Goal: Task Accomplishment & Management: Use online tool/utility

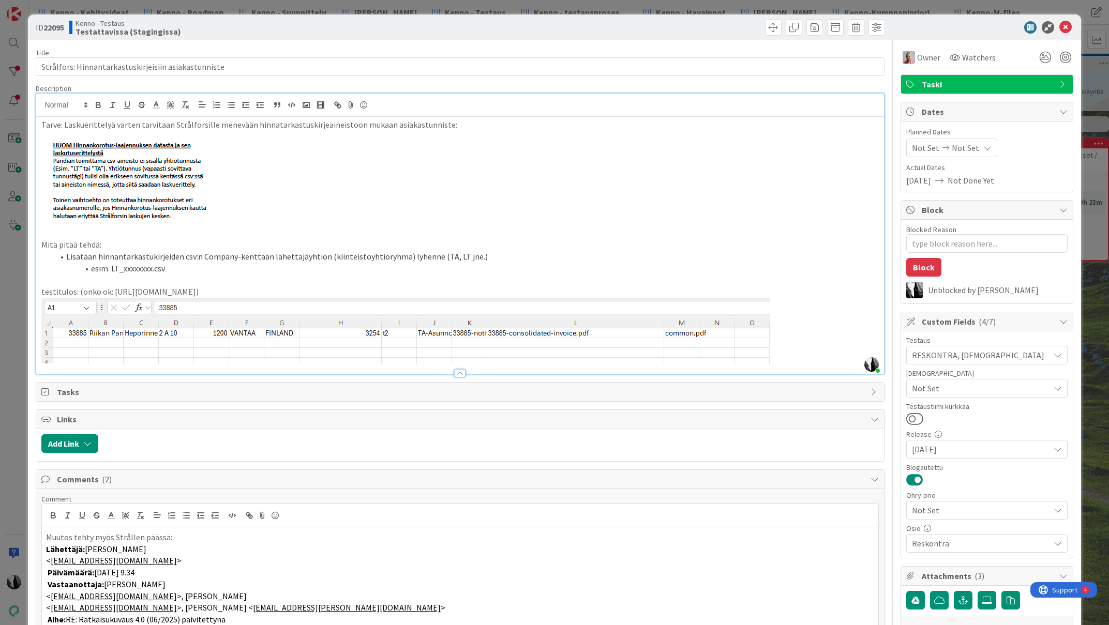
scroll to position [111, 0]
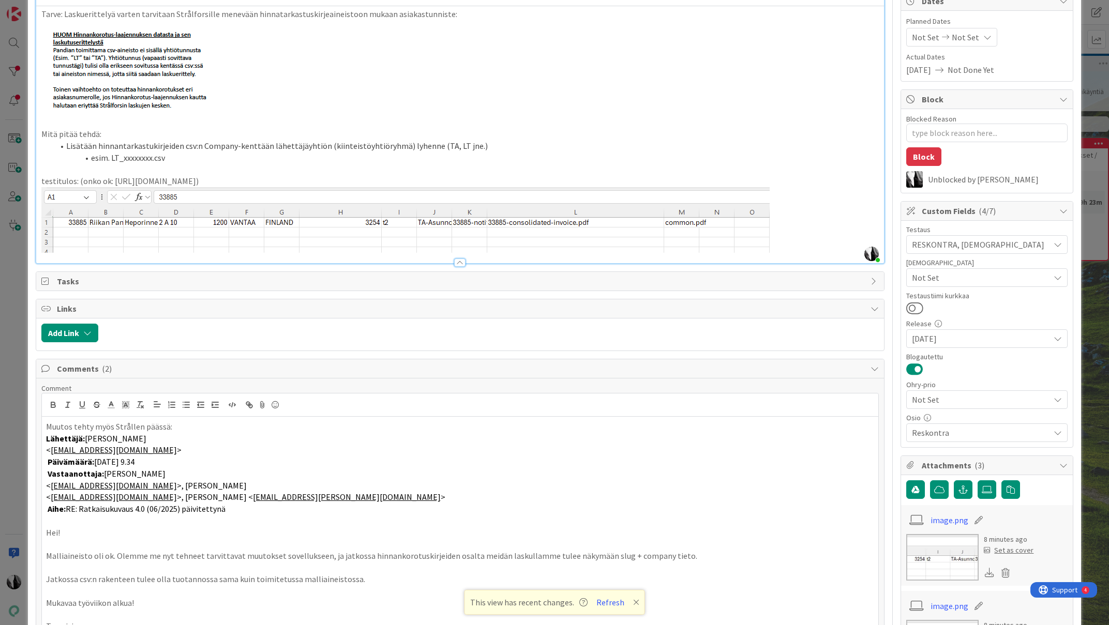
type textarea "x"
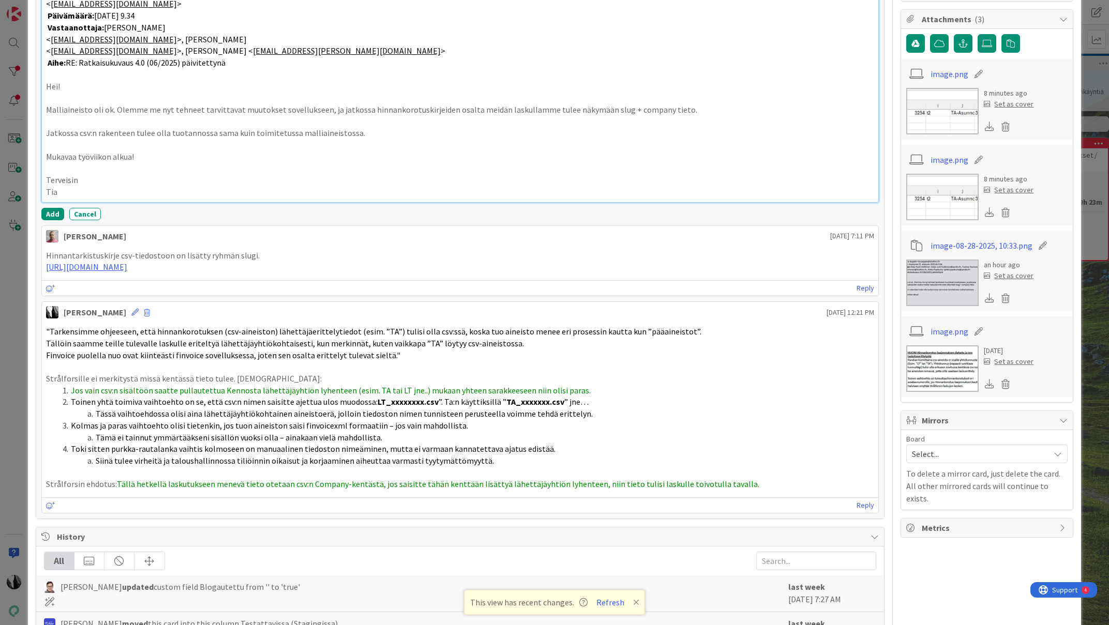
scroll to position [563, 0]
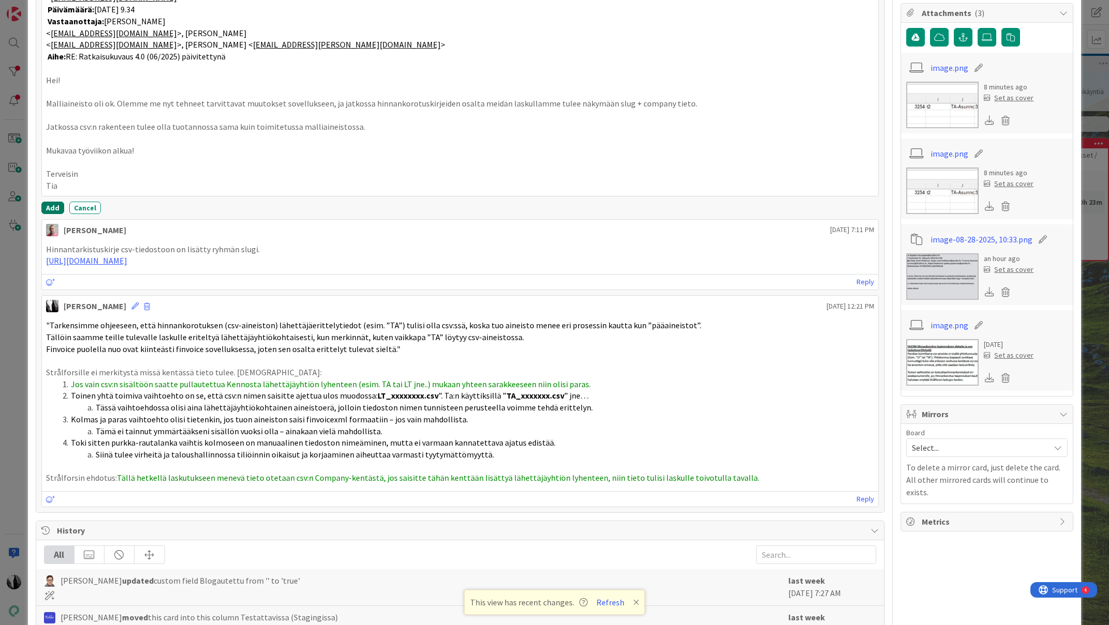
click at [52, 209] on button "Add" at bounding box center [52, 208] width 23 height 12
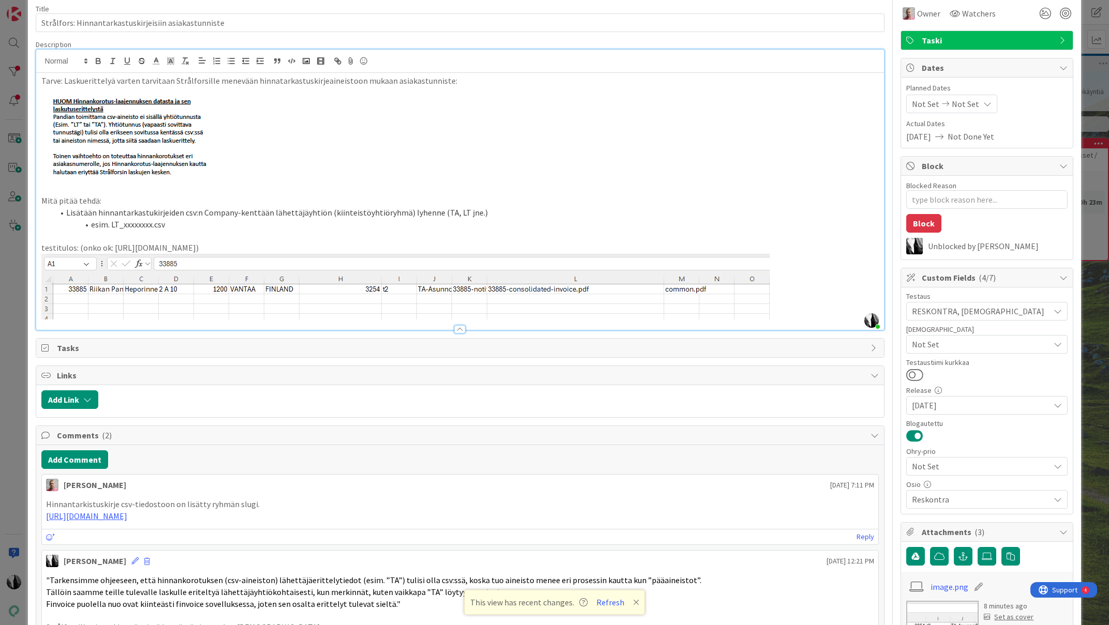
scroll to position [0, 0]
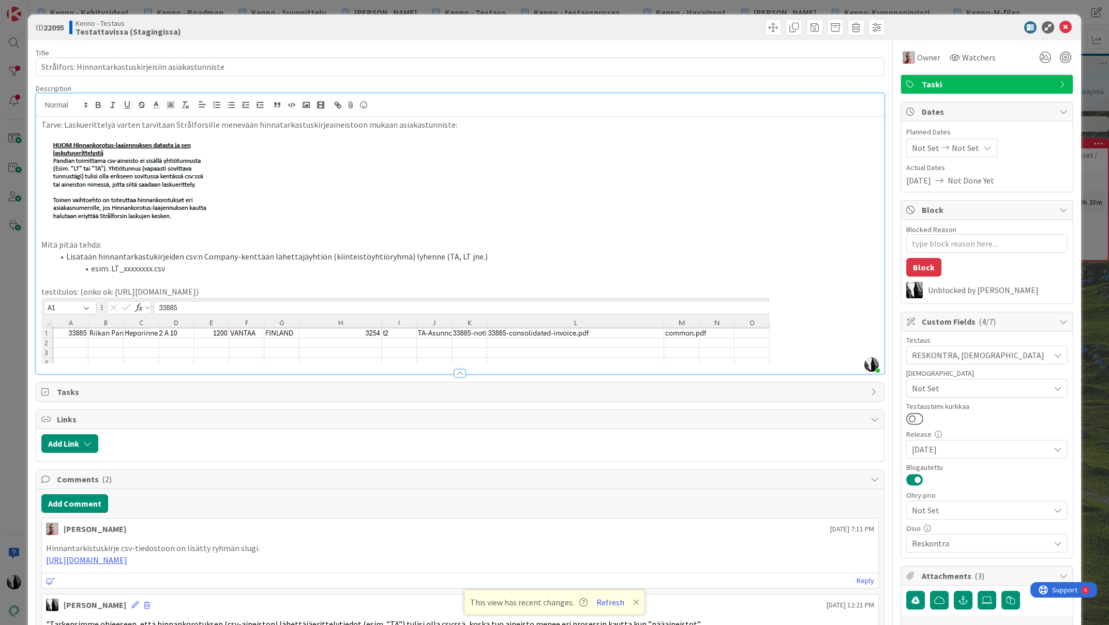
click at [993, 27] on div at bounding box center [981, 27] width 183 height 12
click at [1065, 26] on icon at bounding box center [1066, 27] width 12 height 12
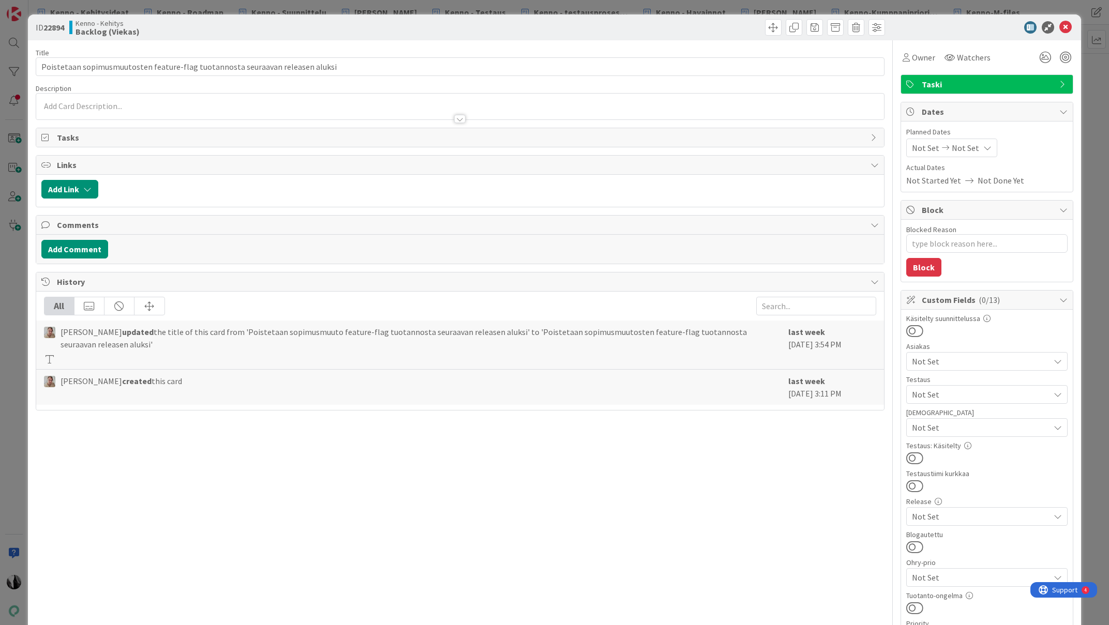
type textarea "x"
drag, startPoint x: 1066, startPoint y: 26, endPoint x: 914, endPoint y: 93, distance: 165.9
click at [1065, 26] on icon at bounding box center [1066, 27] width 12 height 12
type textarea "x"
click at [934, 247] on textarea "Blocked Reason" at bounding box center [986, 243] width 161 height 19
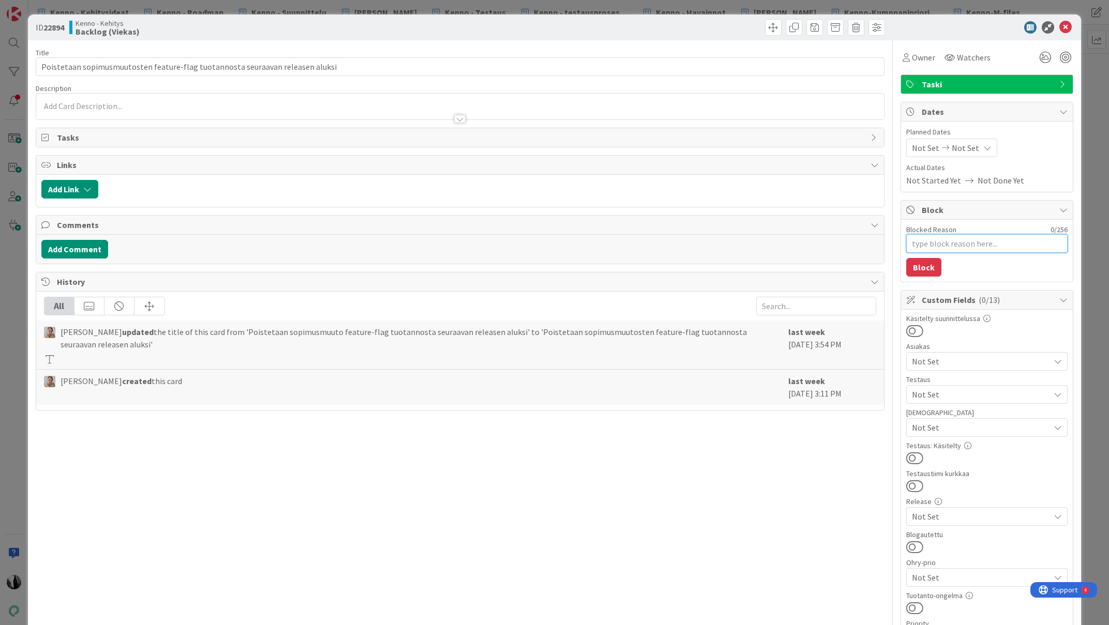
type textarea "T"
type textarea "x"
type textarea "TA"
type textarea "x"
type textarea "TA"
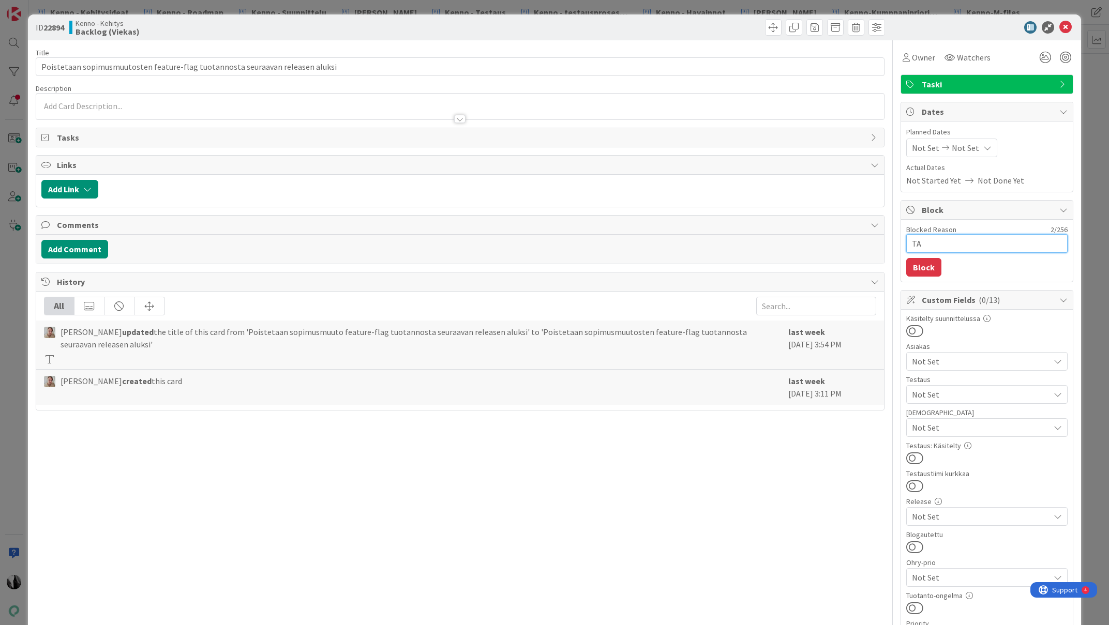
type textarea "x"
type textarea "TA e"
type textarea "x"
type textarea "TA ei"
type textarea "x"
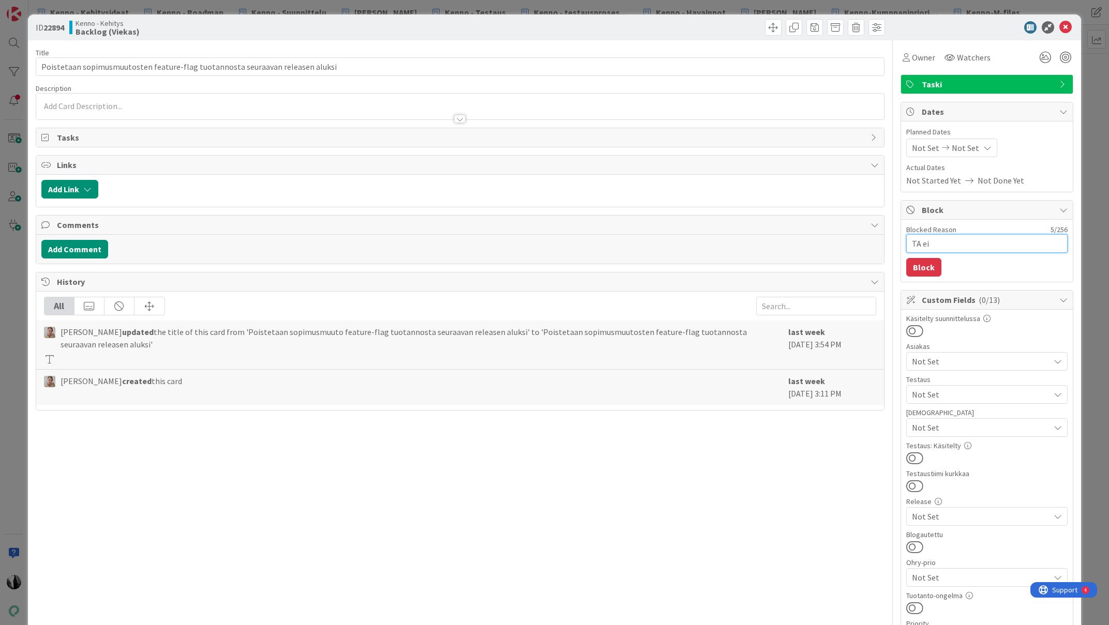
type textarea "TA ei"
type textarea "x"
type textarea "TA ei h"
type textarea "x"
type textarea "TA ei hy"
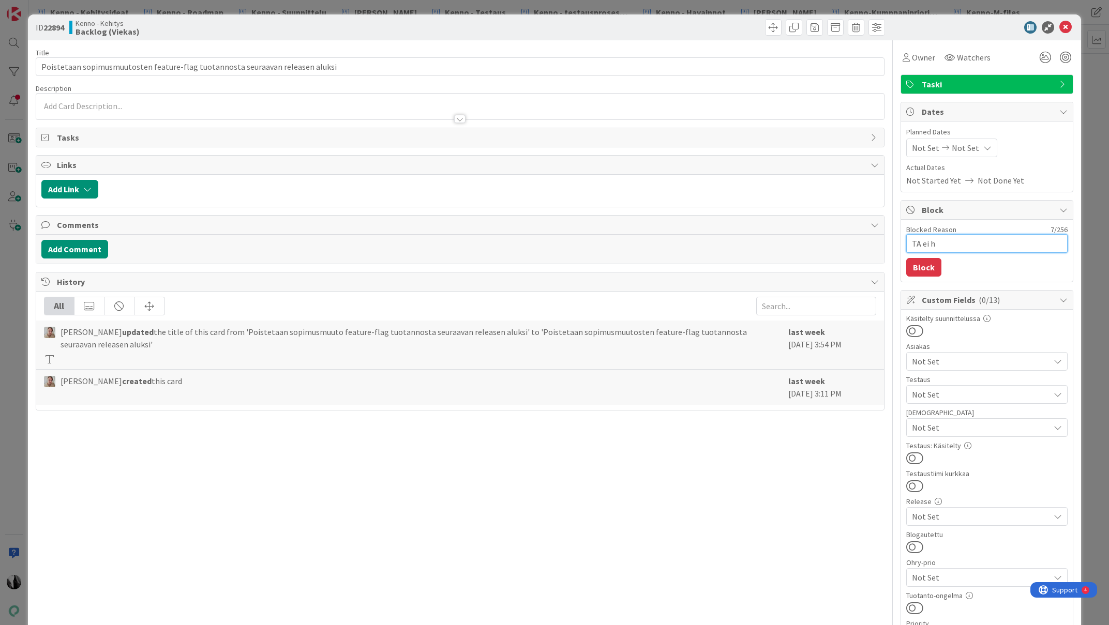
type textarea "x"
type textarea "TA ei hyv"
type textarea "x"
type textarea "TA ei hyvä"
type textarea "x"
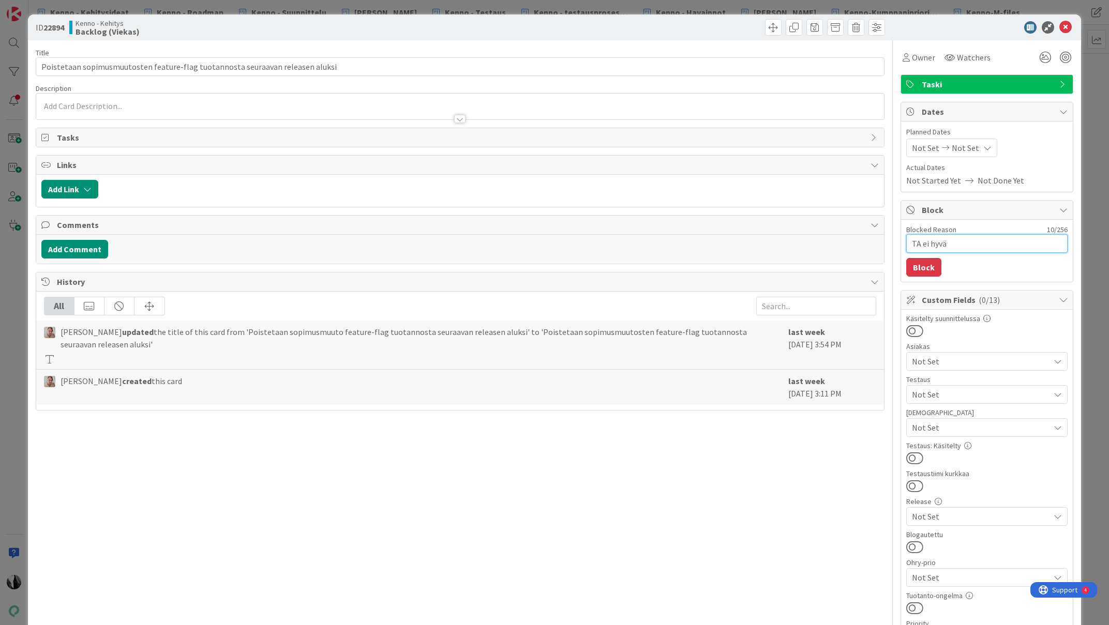
type textarea "TA ei hyväk"
type textarea "x"
type textarea "TA ei hyväks"
type textarea "x"
type textarea "TA ei hyväksy"
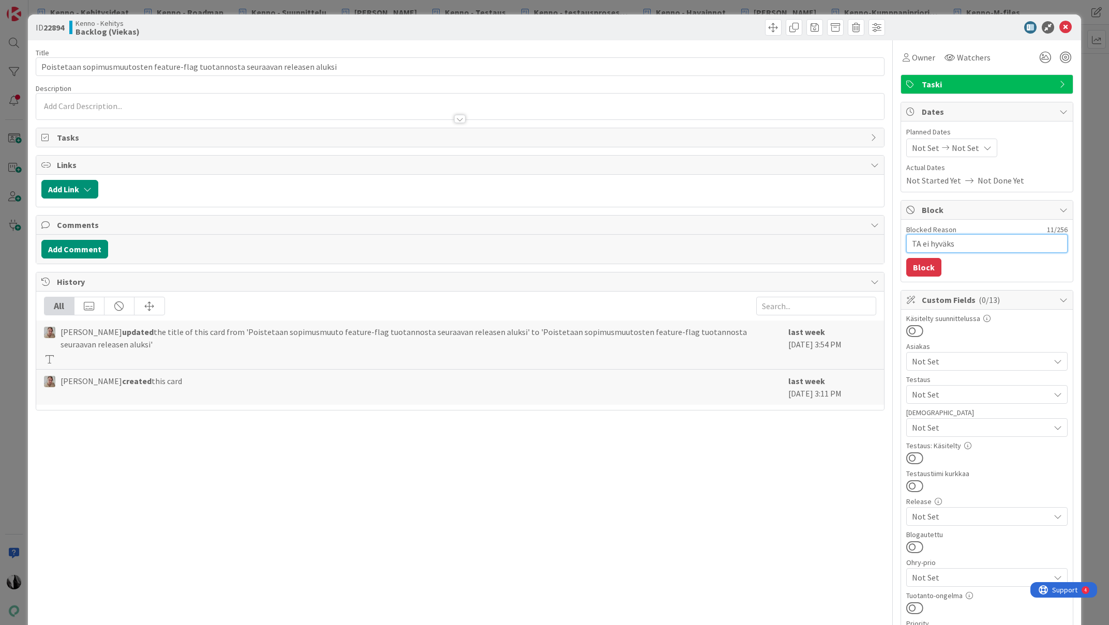
type textarea "x"
type textarea "TA ei hyväks"
type textarea "x"
type textarea "TA ei hyväk"
type textarea "x"
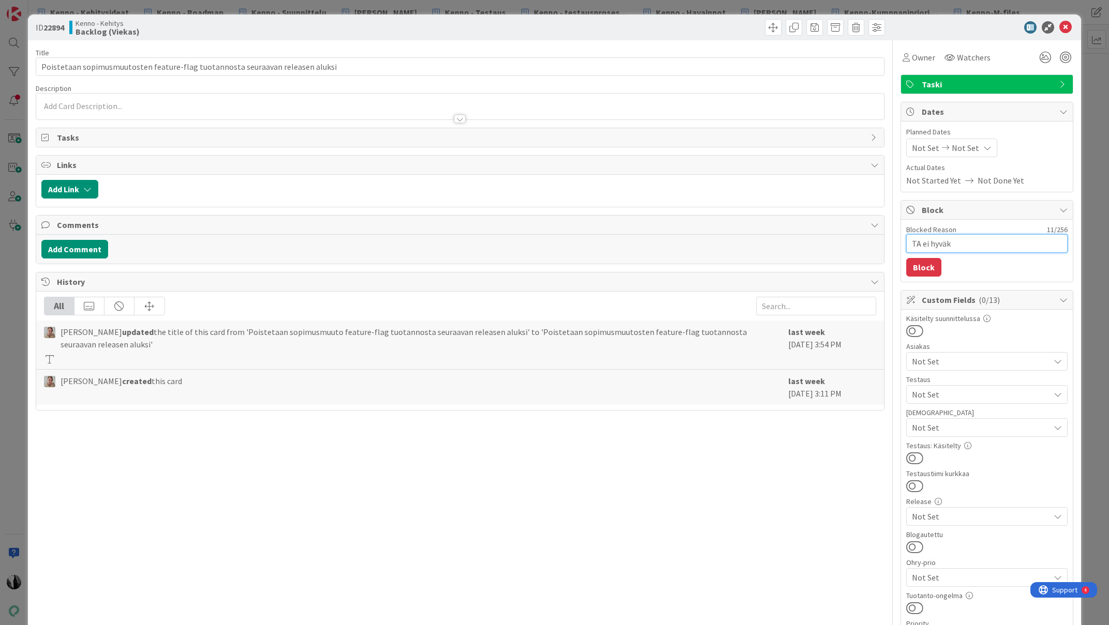
type textarea "TA ei hyvä"
type textarea "x"
type textarea "TA ei hyv"
type textarea "x"
type textarea "TA ei hy"
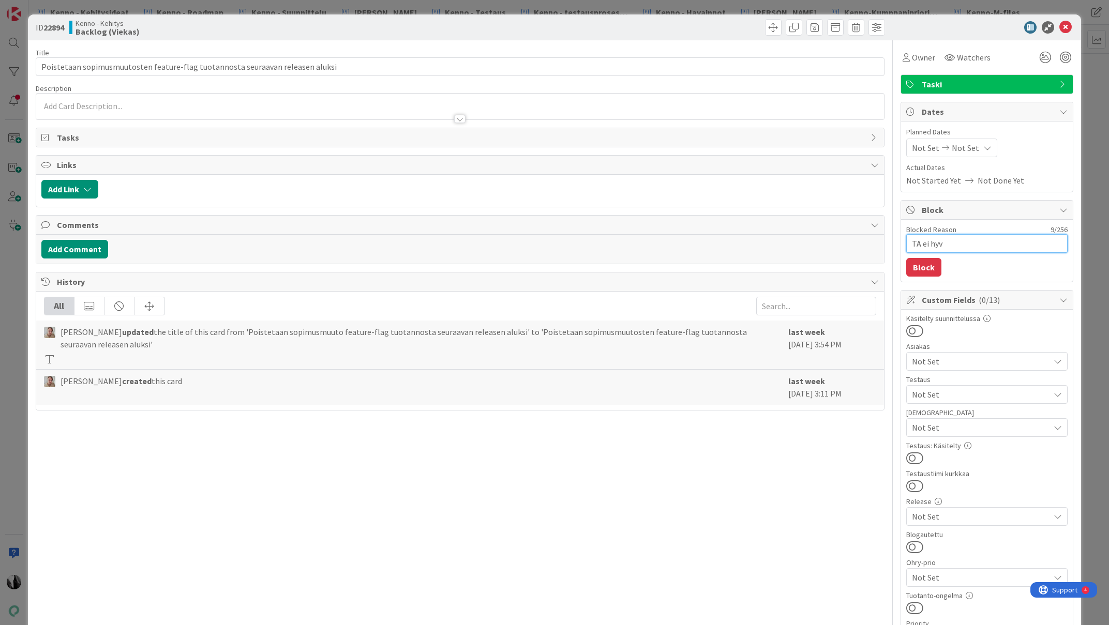
type textarea "x"
type textarea "TA ei h"
type textarea "x"
type textarea "TA ei"
type textarea "x"
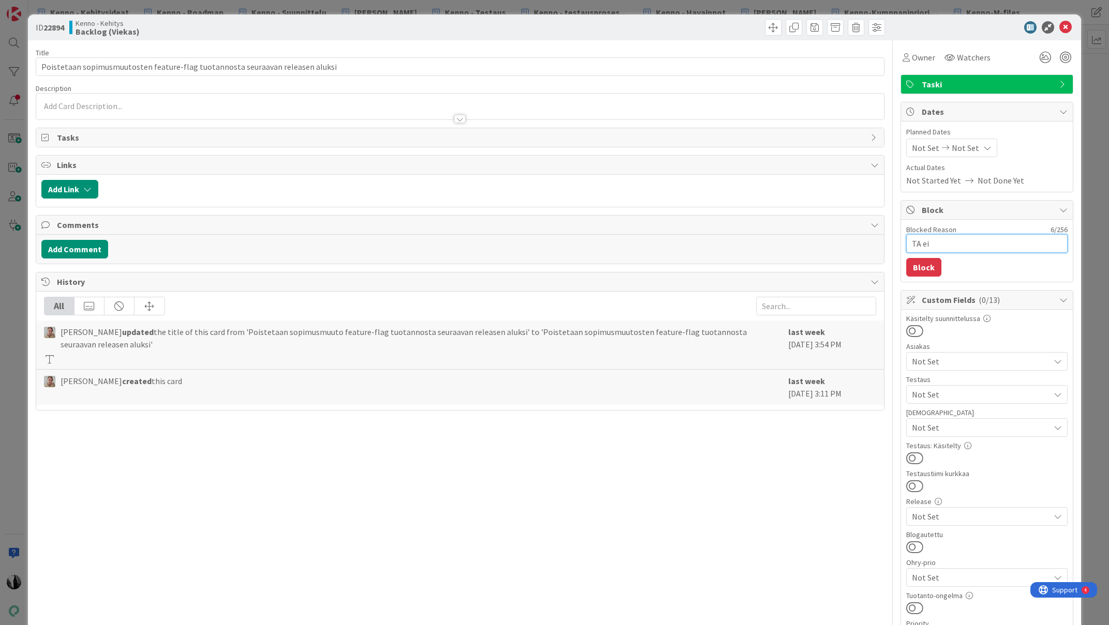
type textarea "TA ei"
type textarea "x"
type textarea "TA e"
type textarea "x"
type textarea "TA"
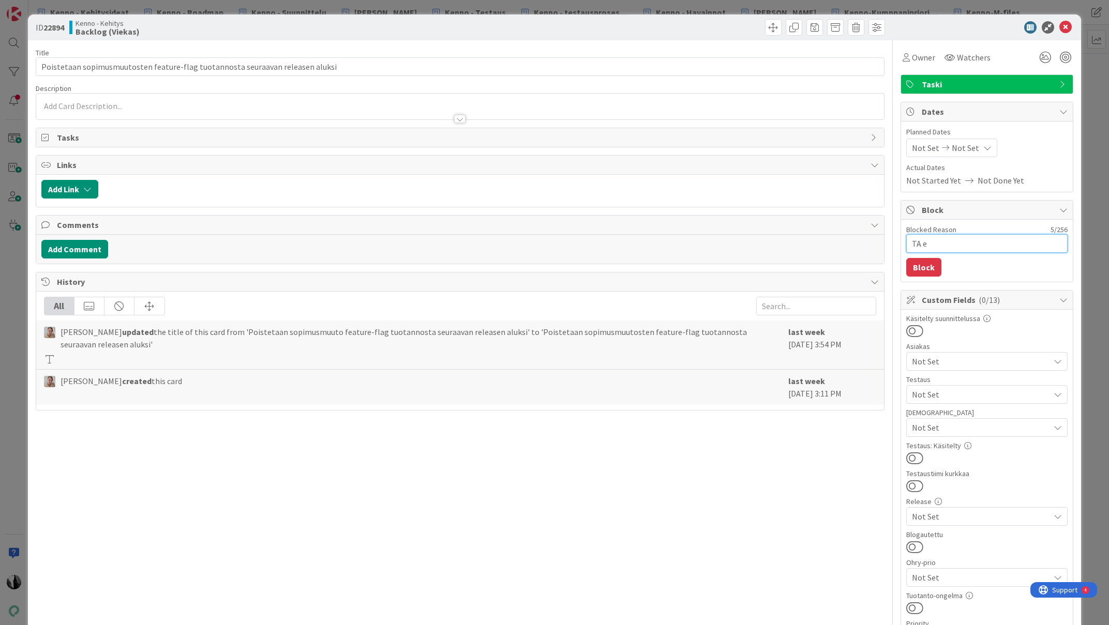
type textarea "x"
type textarea "TA e"
type textarea "x"
type textarea "TA ei"
type textarea "x"
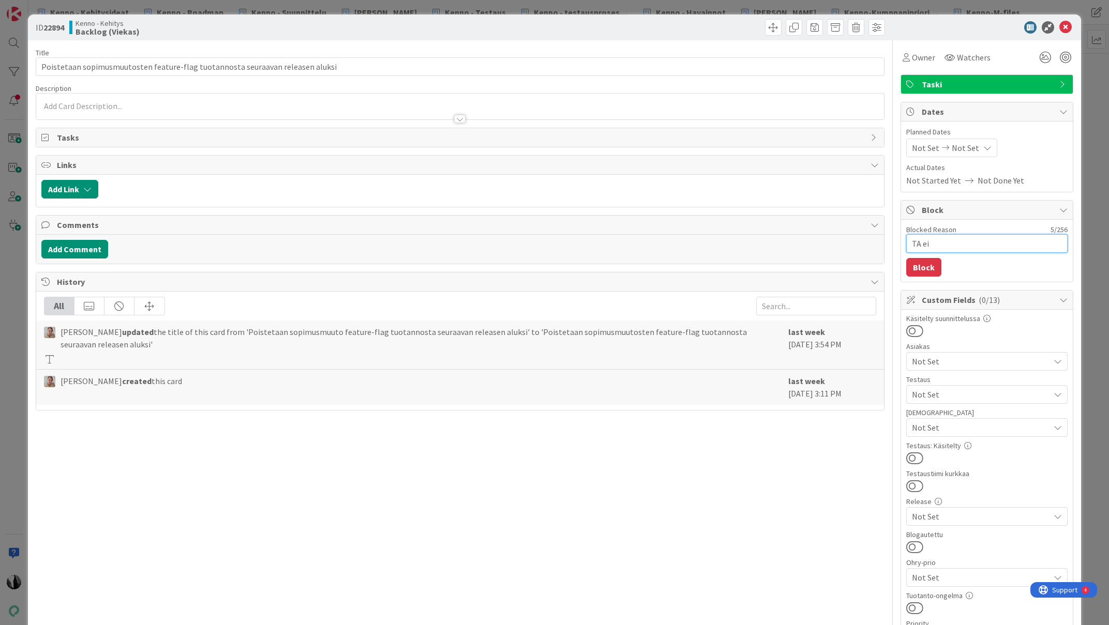
type textarea "TA ei"
type textarea "x"
type textarea "TA ei h"
type textarea "x"
type textarea "TA ei ha"
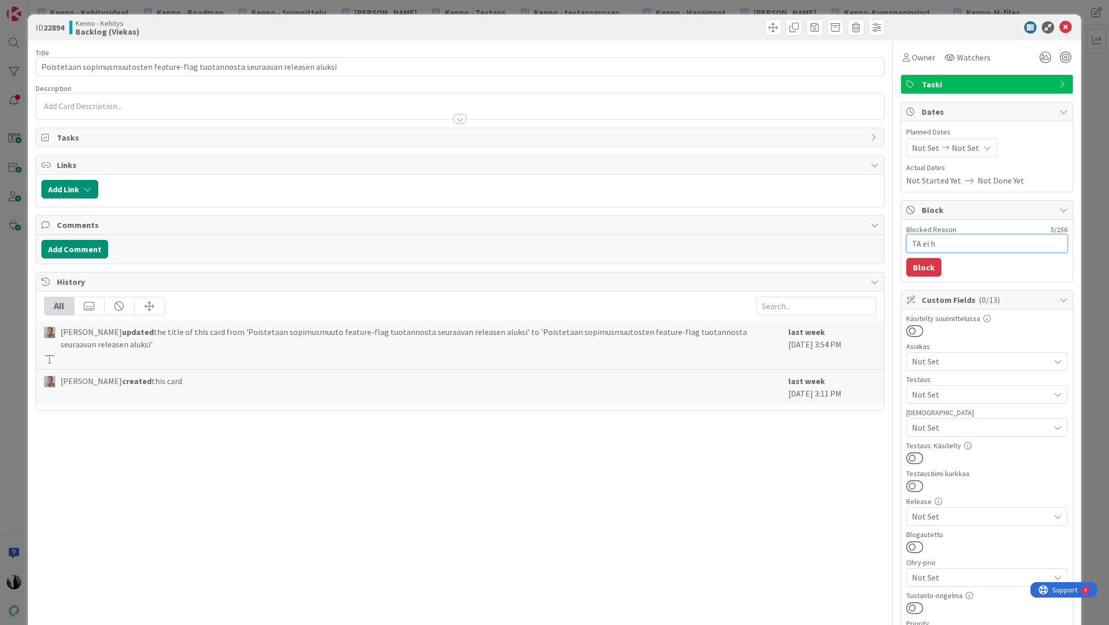
type textarea "x"
type textarea "TA ei hal"
type textarea "x"
type textarea "TA ei halu"
type textarea "x"
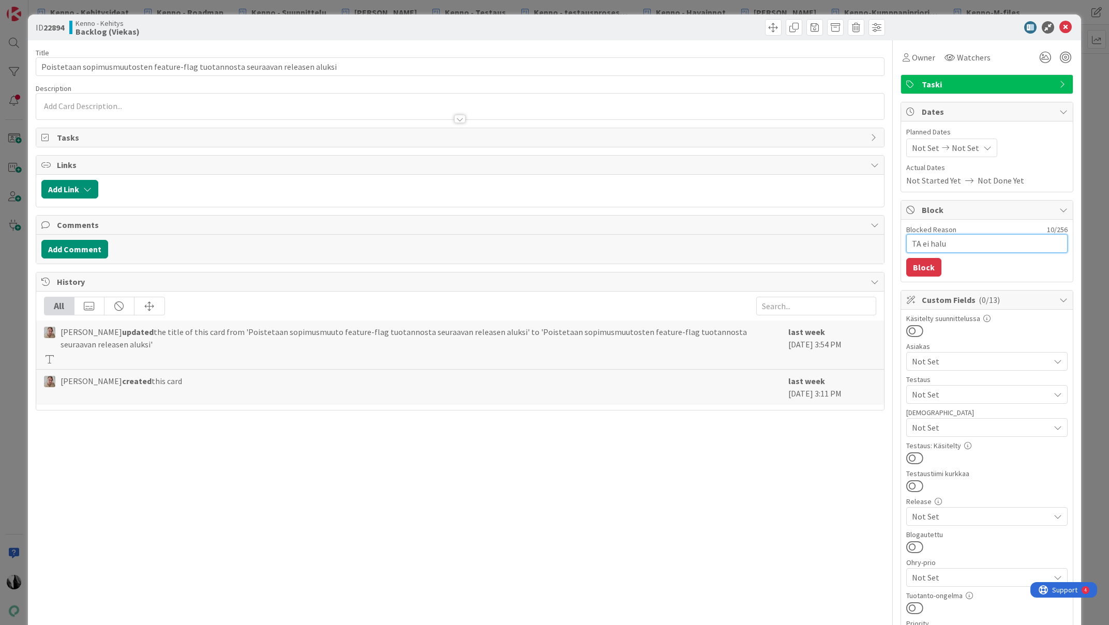
type textarea "TA ei halua"
type textarea "x"
type textarea "TA ei halua"
type textarea "x"
type textarea "TA ei halua n"
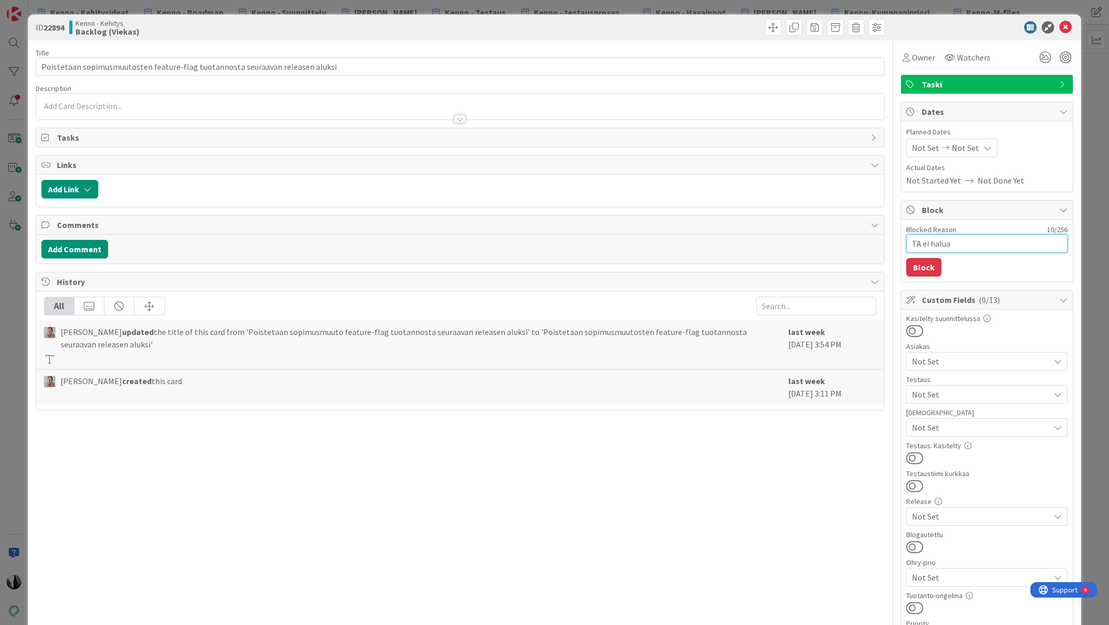
type textarea "x"
type textarea "TA ei halua nä"
type textarea "x"
type textarea "TA ei halua näi"
type textarea "x"
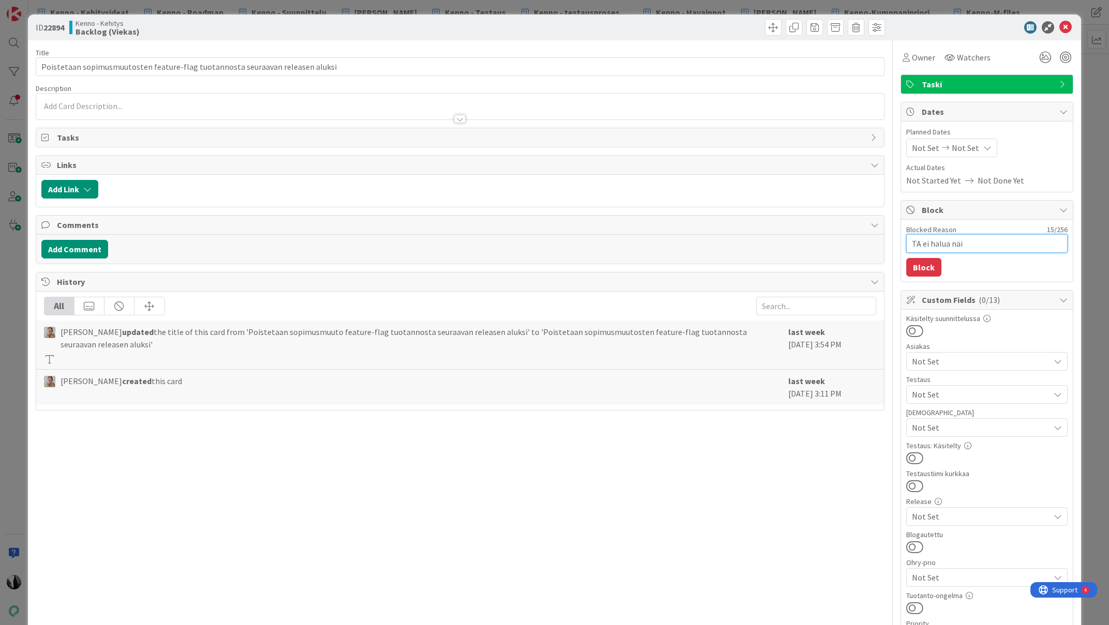
type textarea "TA ei halua näit"
type textarea "x"
type textarea "TA ei halua näitä"
type textarea "x"
type textarea "TA ei halua näitä"
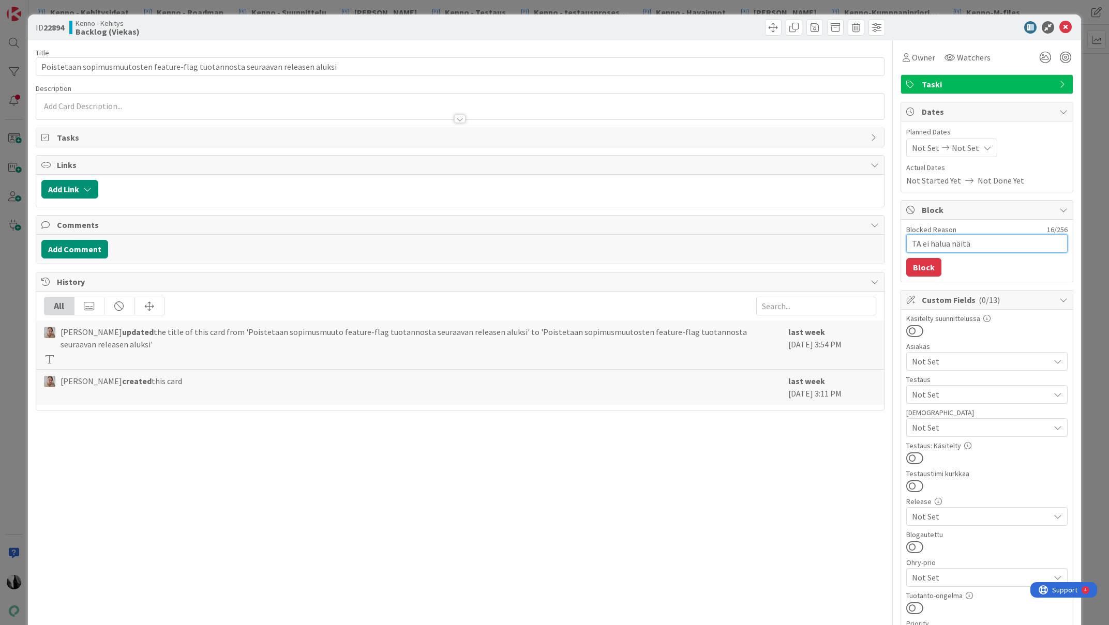
type textarea "x"
type textarea "TA ei halua näitä v"
type textarea "x"
type textarea "TA ei halua näitä vi"
type textarea "x"
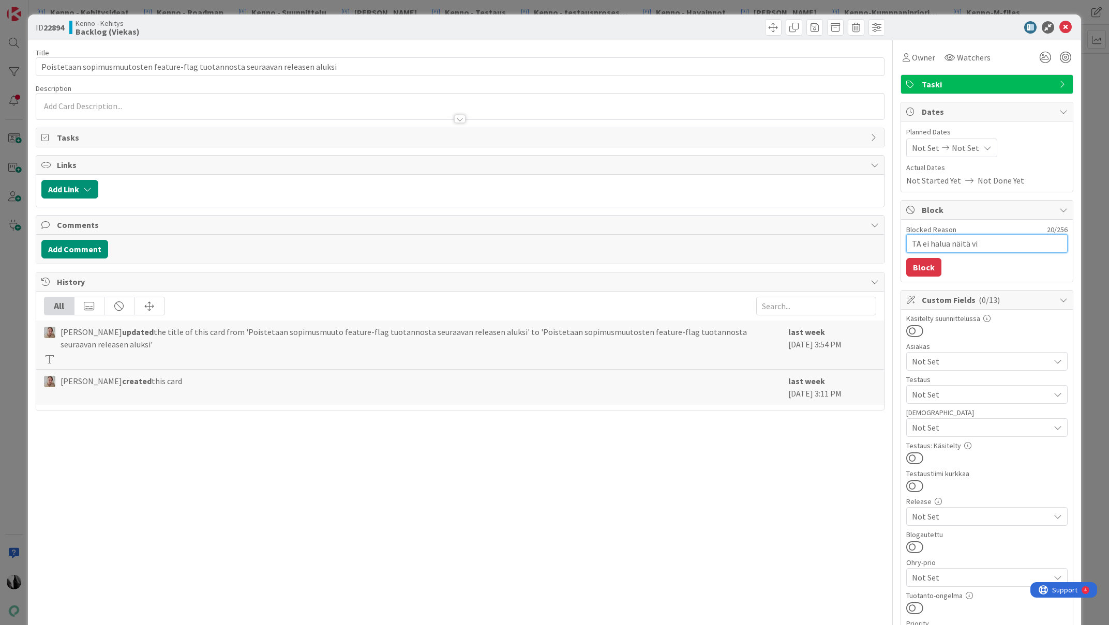
type textarea "TA ei halua näitä vie"
type textarea "x"
type textarea "TA ei halua näitä viel"
type textarea "x"
type textarea "TA ei halua näitä vielä"
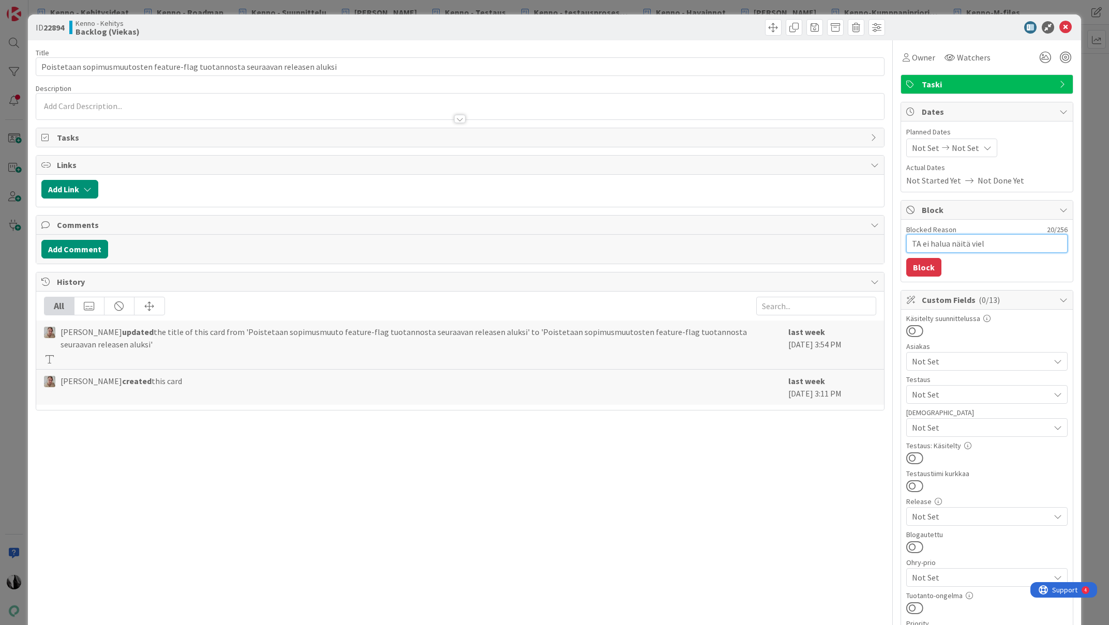
type textarea "x"
type textarea "TA ei halua näitä vielä"
type textarea "x"
type textarea "TA ei halua näitä vielä t"
type textarea "x"
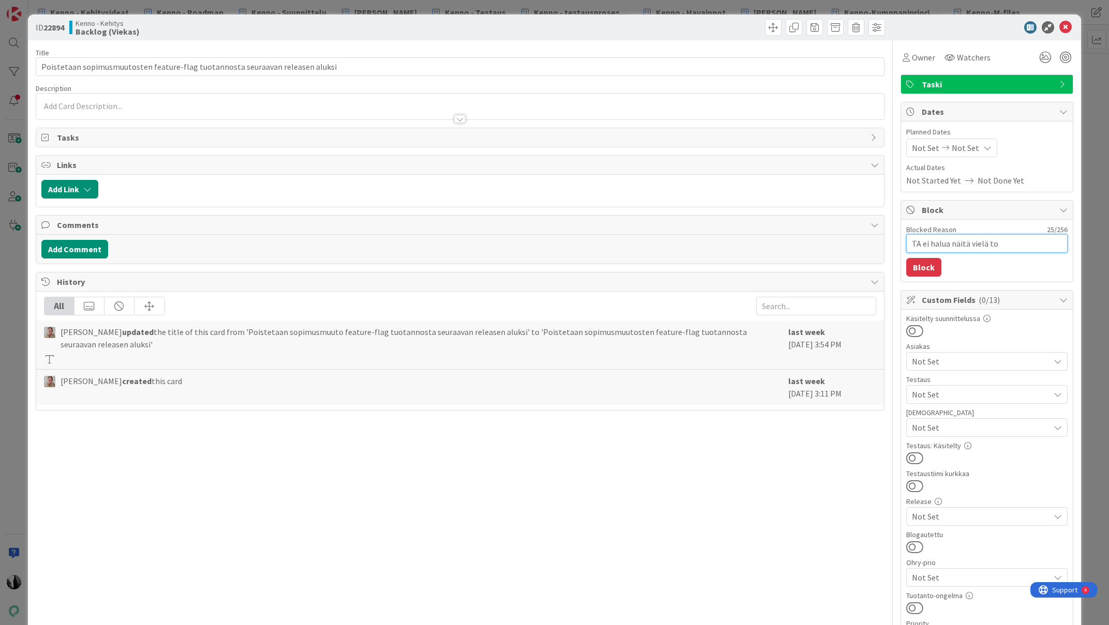
type textarea "TA ei halua näitä vielä tou"
type textarea "x"
type textarea "TA ei halua näitä vielä tout"
type textarea "x"
type textarea "TA ei halua näitä vielä touta"
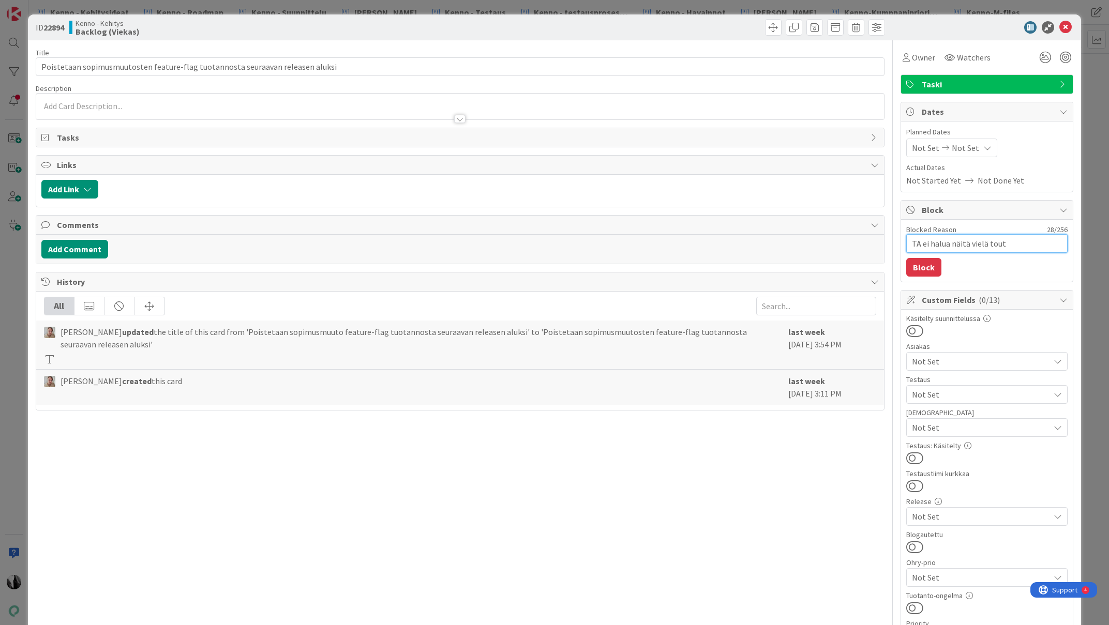
type textarea "x"
type textarea "TA ei halua näitä vielä toutan"
type textarea "x"
type textarea "TA ei halua näitä vielä toutant"
type textarea "x"
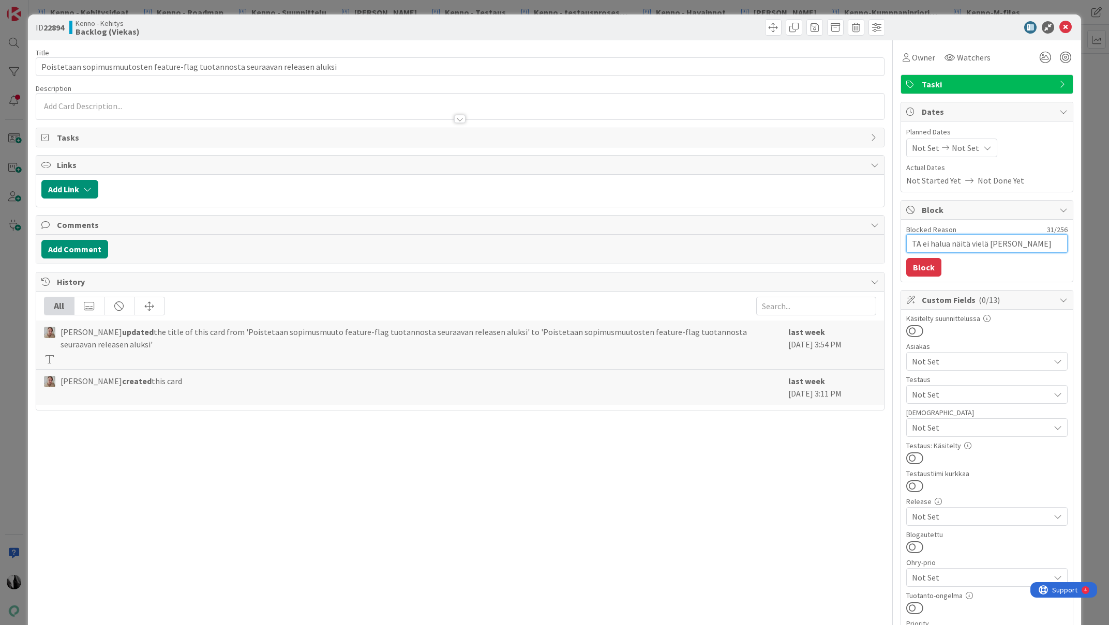
type textarea "TA ei halua näitä vielä toutan"
type textarea "x"
type textarea "TA ei halua näitä vielä touta"
type textarea "x"
type textarea "TA ei halua näitä vielä tout"
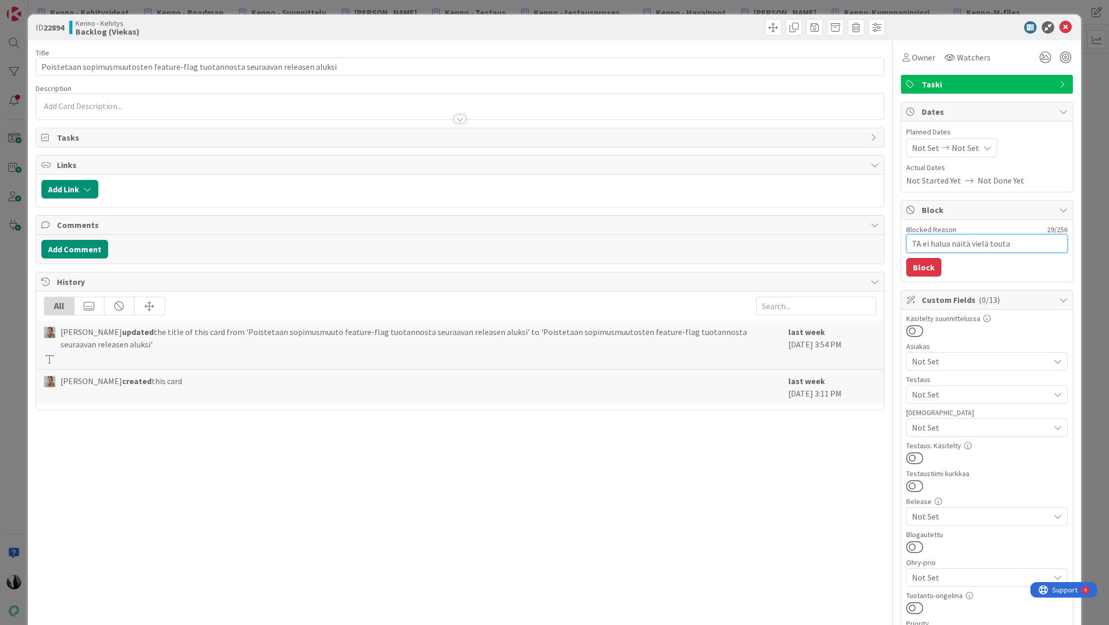
type textarea "x"
type textarea "TA ei halua näitä vielä tou"
type textarea "x"
type textarea "TA ei halua näitä vielä to"
type textarea "x"
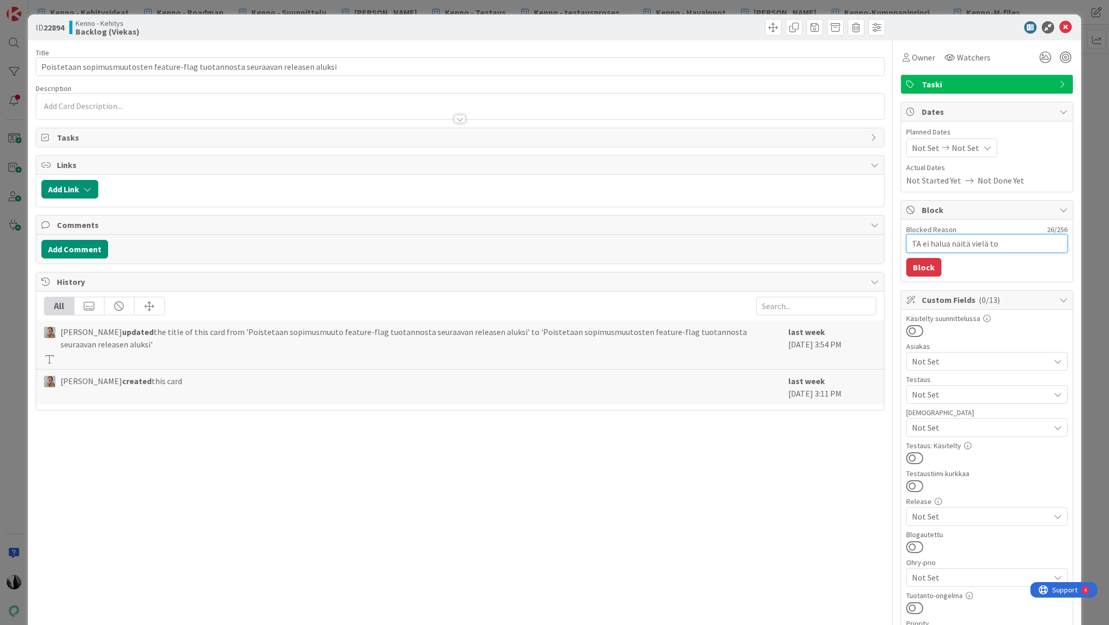
type textarea "TA ei halua näitä vielä t"
type textarea "x"
type textarea "TA ei halua näitä vielä tu"
type textarea "x"
type textarea "TA ei halua näitä vielä tuo"
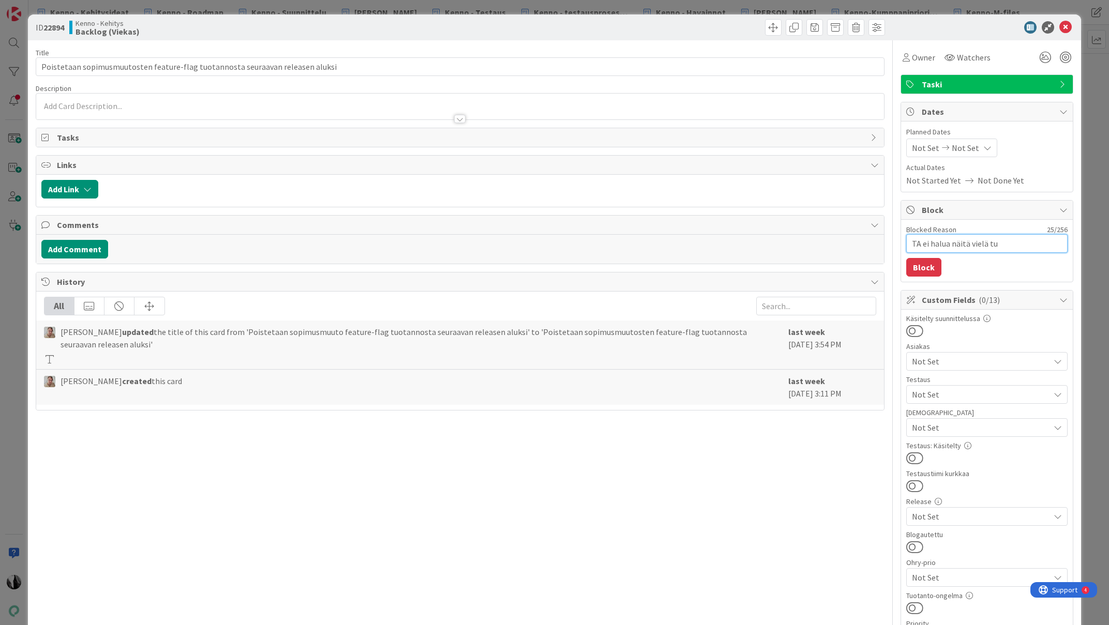
type textarea "x"
type textarea "TA ei halua näitä vielä tuot"
type textarea "x"
type textarea "TA ei halua näitä vielä tuota"
type textarea "x"
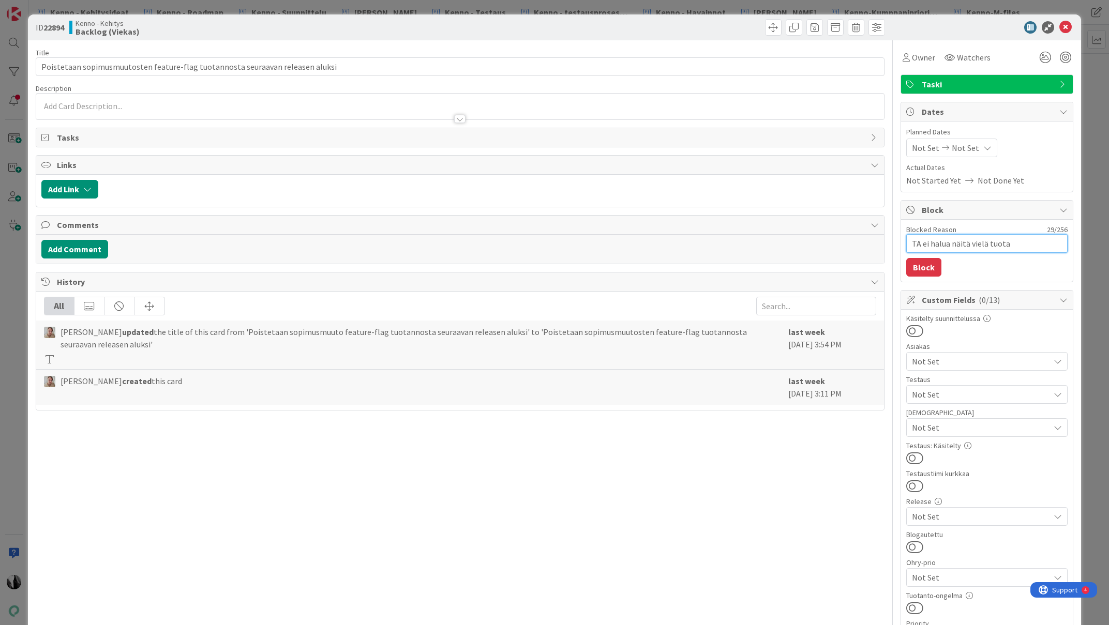
type textarea "TA ei halua näitä vielä tuotan"
type textarea "x"
type textarea "TA ei halua näitä vielä tuotant"
type textarea "x"
type textarea "TA ei halua näitä vielä tuotanto"
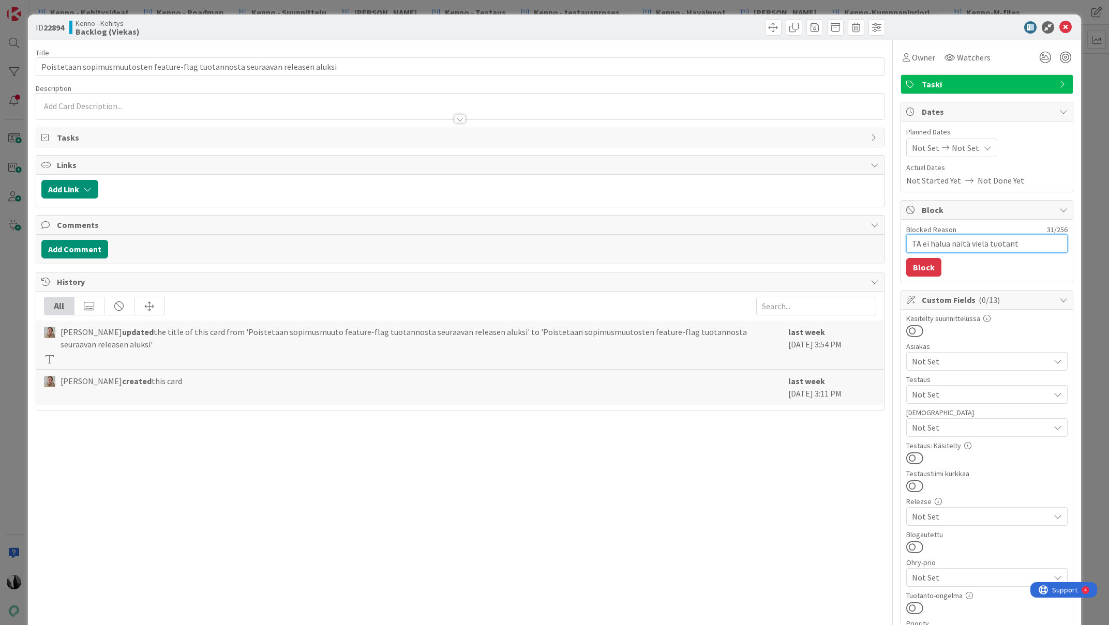
type textarea "x"
type textarea "TA ei halua näitä vielä tuotantoo"
type textarea "x"
type textarea "TA ei halua näitä vielä tuotantoon"
type textarea "x"
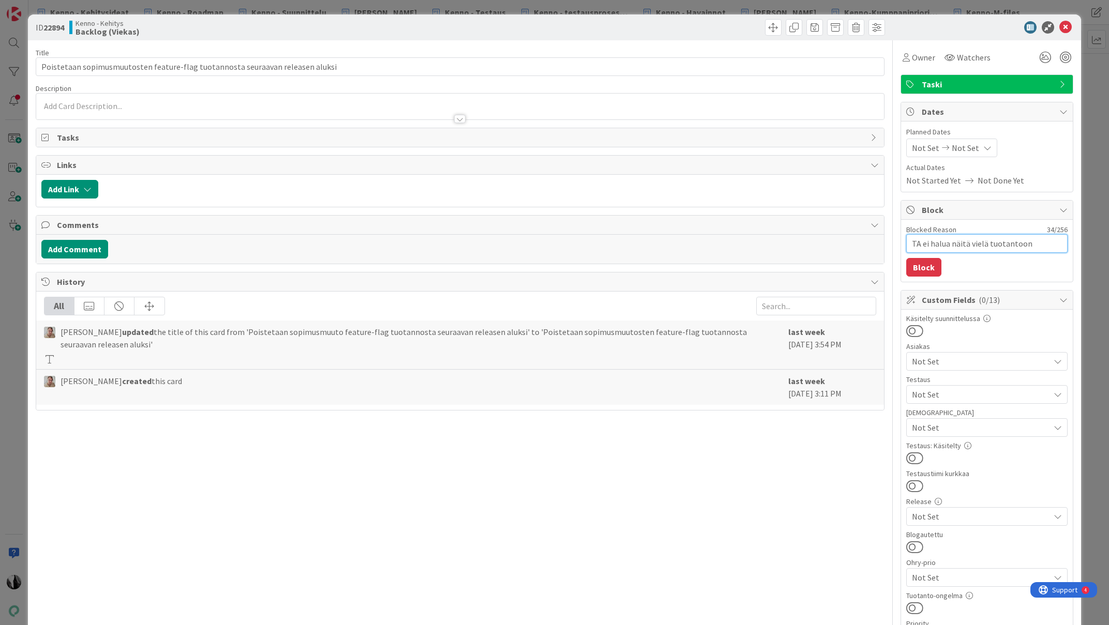
type textarea "TA ei halua näitä vielä tuotantoon,"
type textarea "x"
type textarea "TA ei halua näitä vielä tuotantoon,"
type textarea "x"
type textarea "TA ei halua näitä vielä tuotantoon, o"
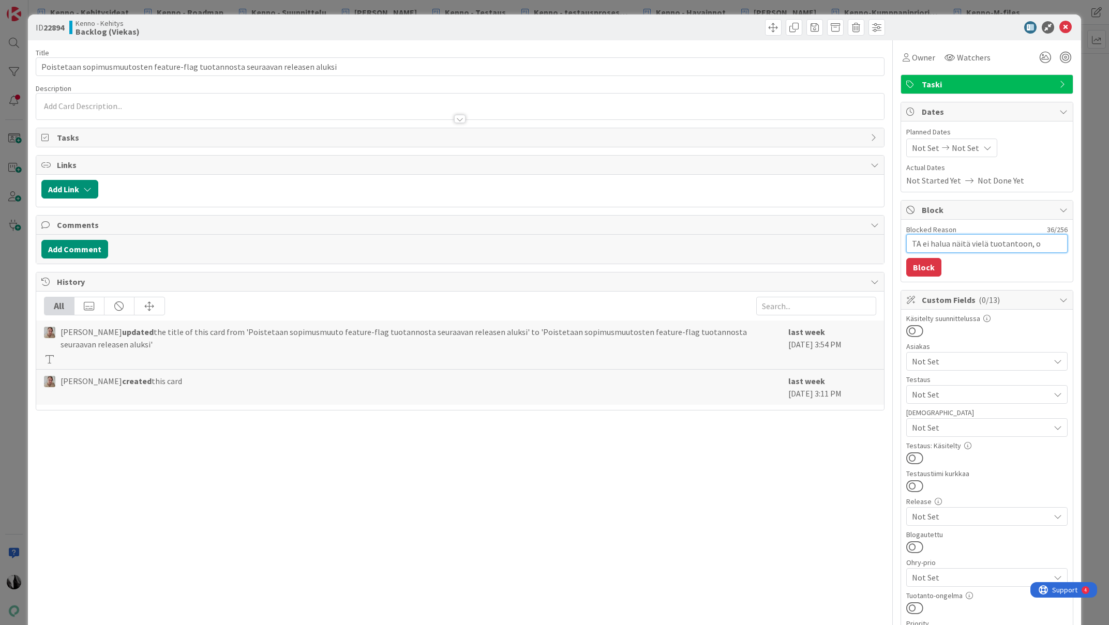
type textarea "x"
type textarea "TA ei halua näitä vielä tuotantoon, od"
type textarea "x"
type textarea "TA ei halua näitä vielä tuotantoon, odo"
type textarea "x"
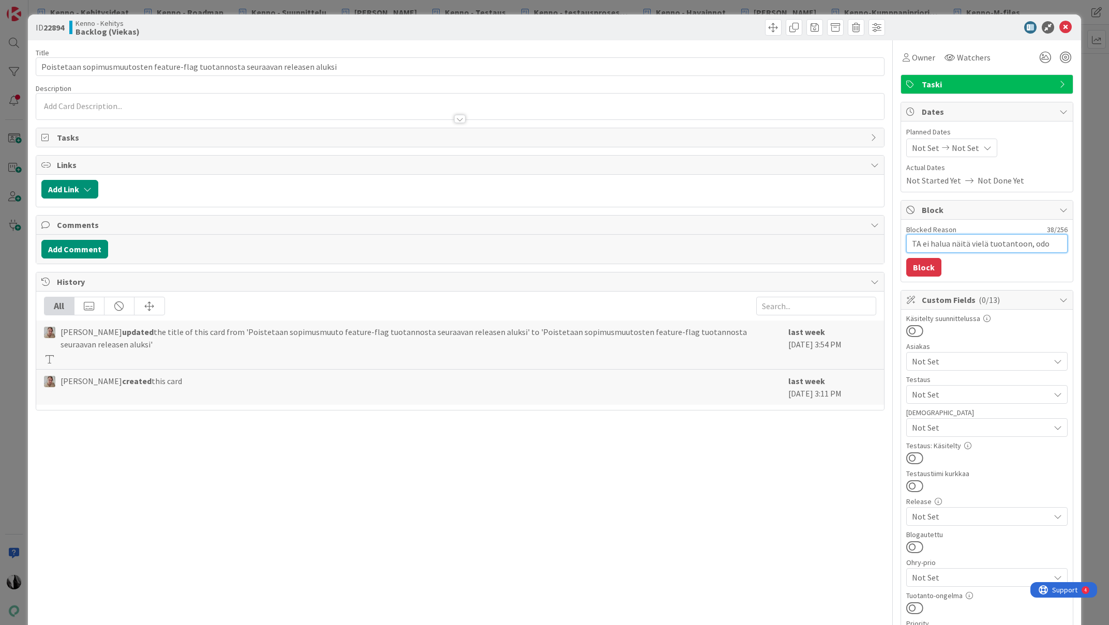
type textarea "TA ei halua näitä vielä tuotantoon, odot"
type textarea "x"
type textarea "TA ei halua näitä vielä tuotantoon, odott"
type textarea "x"
type textarea "TA ei halua näitä vielä tuotantoon, odotta"
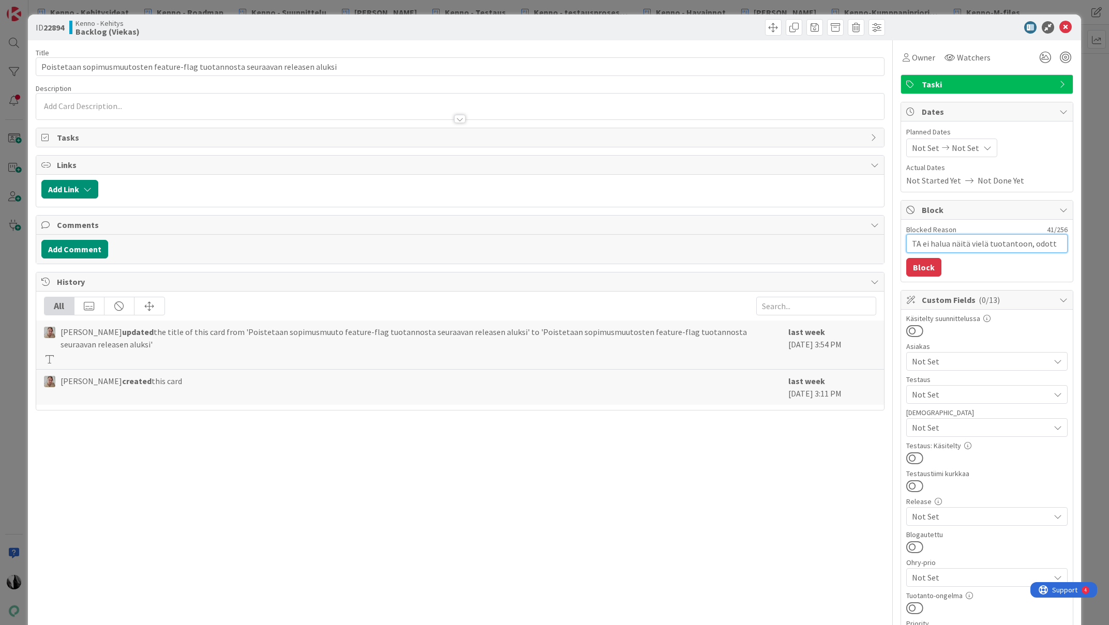
type textarea "x"
type textarea "TA ei halua näitä vielä tuotantoon, odottaa"
type textarea "x"
type textarea "TA ei halua näitä vielä tuotantoon, odottaa"
type textarea "x"
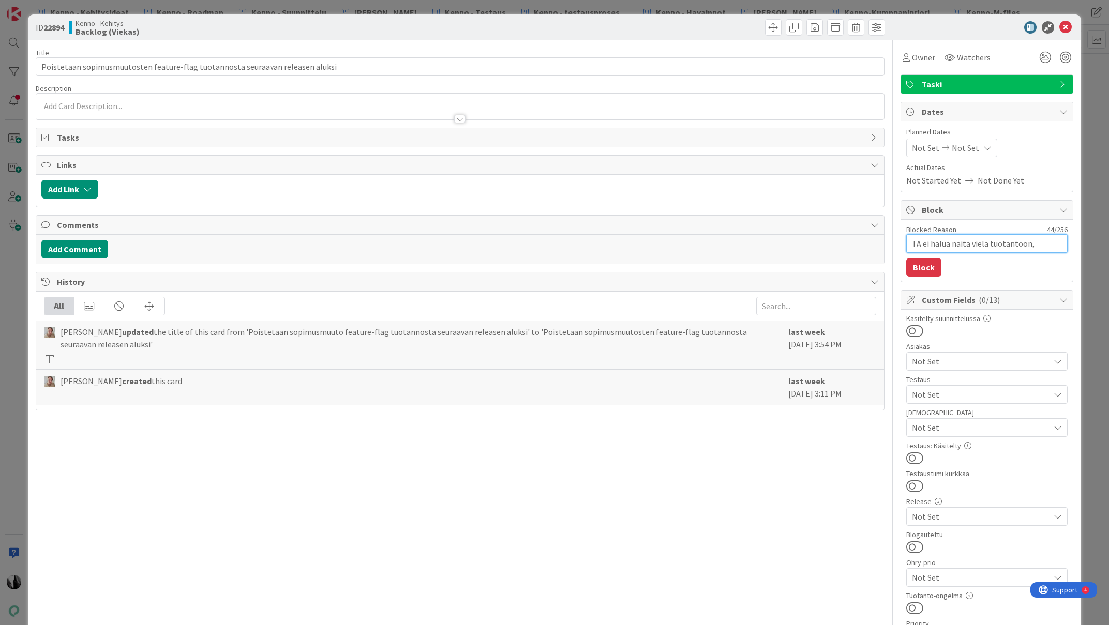
type textarea "TA ei halua näitä vielä tuotantoon, odottaa k"
type textarea "x"
type textarea "TA ei halua näitä vielä tuotantoon, odottaa ku"
type textarea "x"
type textarea "TA ei halua näitä vielä tuotantoon, odottaa kui"
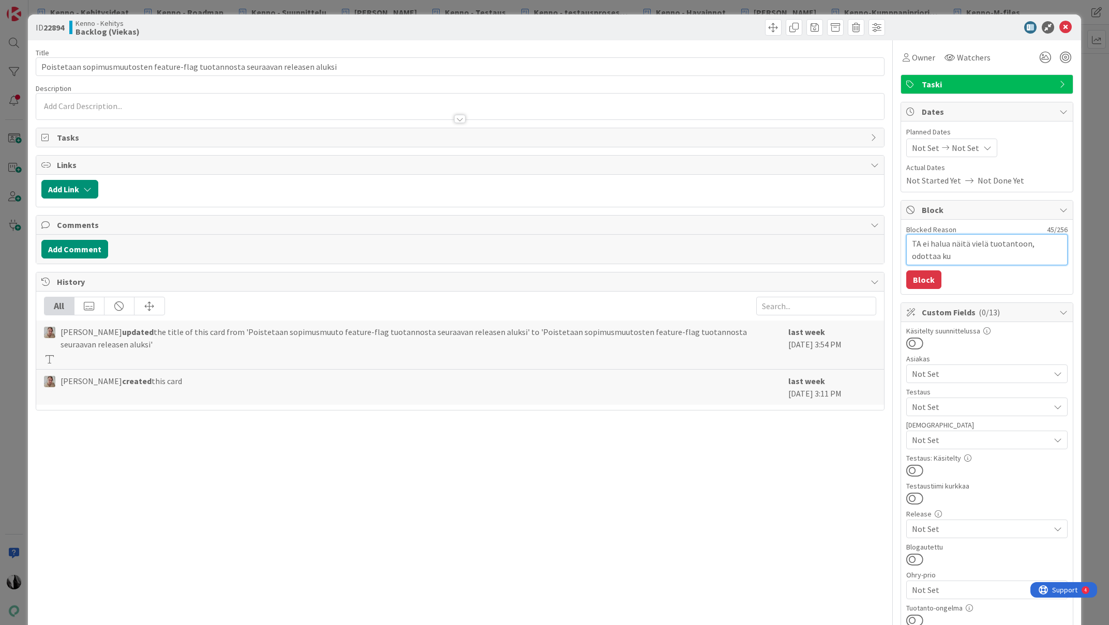
type textarea "x"
type textarea "TA ei halua näitä vielä tuotantoon, odottaa kuit"
type textarea "x"
type textarea "TA ei halua näitä vielä tuotantoon, odottaa kuitt"
type textarea "x"
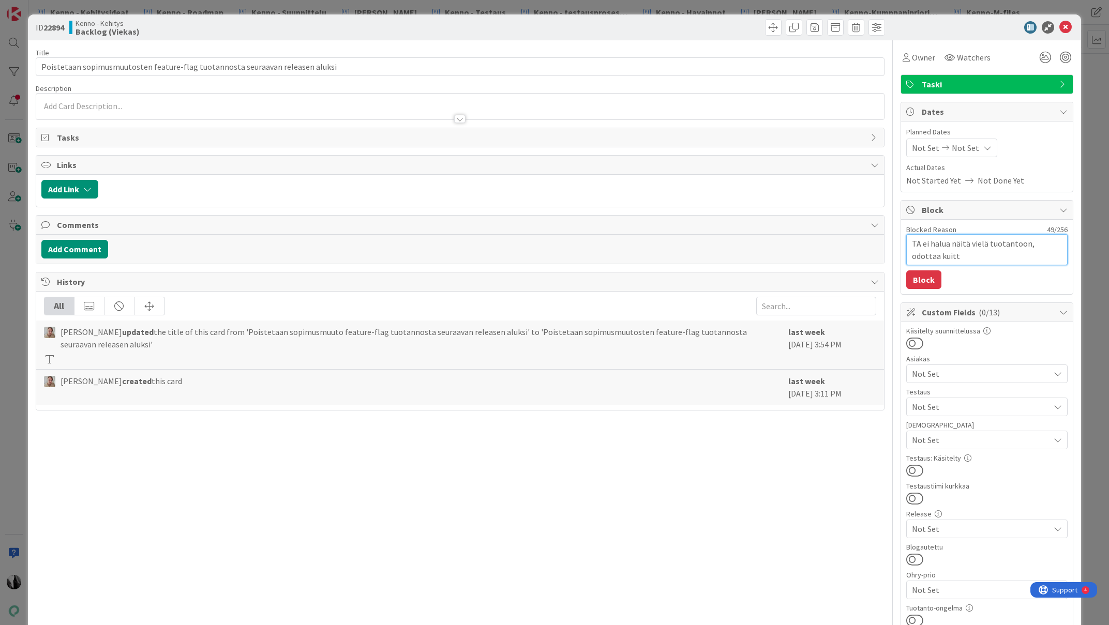
type textarea "TA ei halua näitä vielä tuotantoon, odottaa kuitta"
type textarea "x"
type textarea "TA ei halua näitä vielä tuotantoon, odottaa kuittau"
type textarea "x"
type textarea "TA ei halua näitä vielä tuotantoon, odottaa kuittaus"
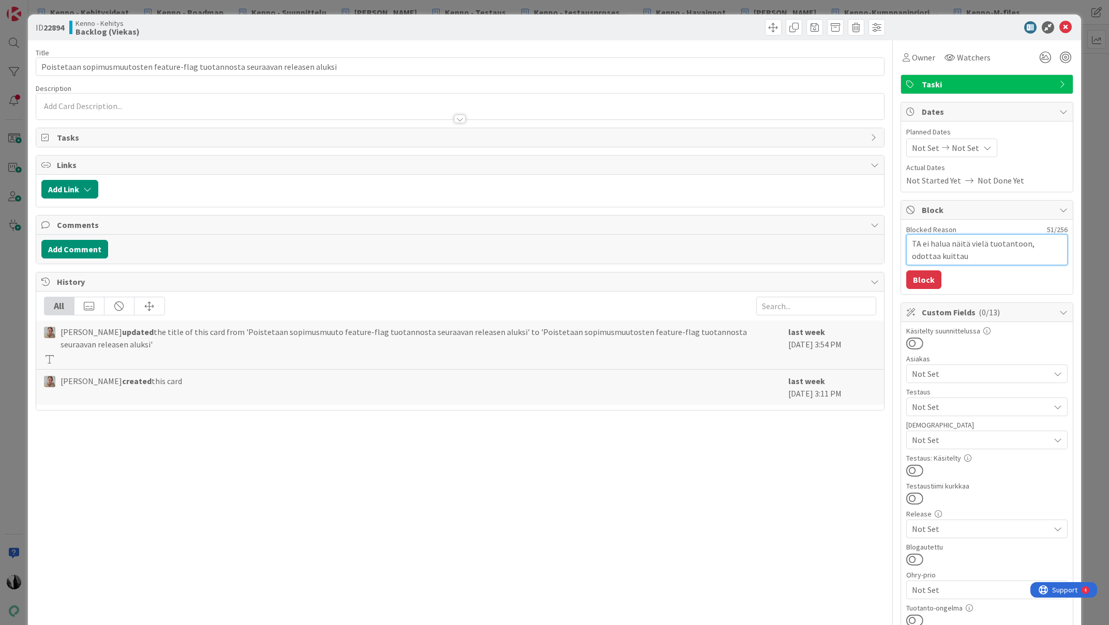
type textarea "x"
type textarea "TA ei halua näitä vielä tuotantoon, odottaa kuittaust"
type textarea "x"
type textarea "TA ei halua näitä vielä tuotantoon, odottaa kuittausta"
type textarea "x"
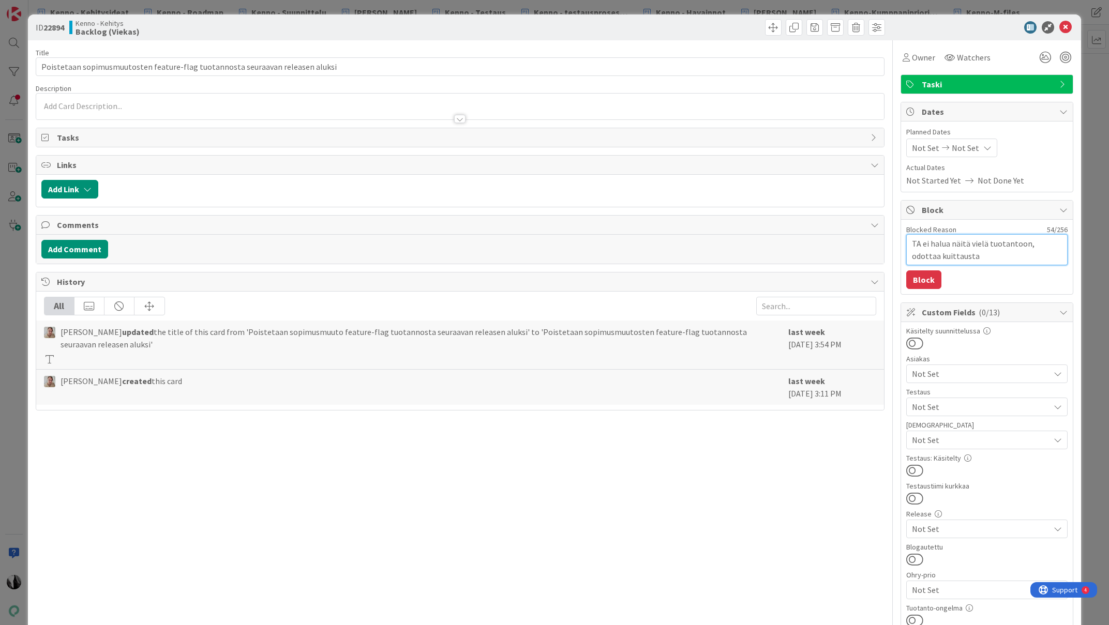
type textarea "TA ei halua näitä vielä tuotantoon, odottaa kuittausta"
type textarea "x"
type textarea "TA ei halua näitä vielä tuotantoon, odottaa kuittausta m"
type textarea "x"
type textarea "TA ei halua näitä vielä tuotantoon, odottaa kuittausta mi"
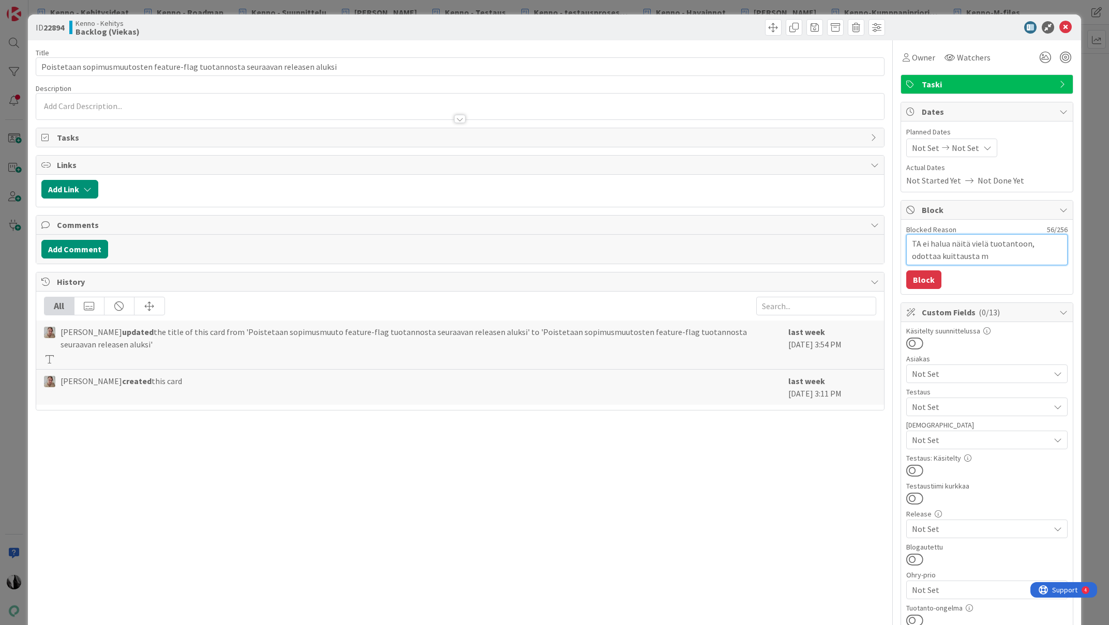
type textarea "x"
type textarea "TA ei halua näitä vielä tuotantoon, odottaa kuittausta mil"
type textarea "x"
type textarea "TA ei halua näitä vielä tuotantoon, odottaa kuittausta mill"
type textarea "x"
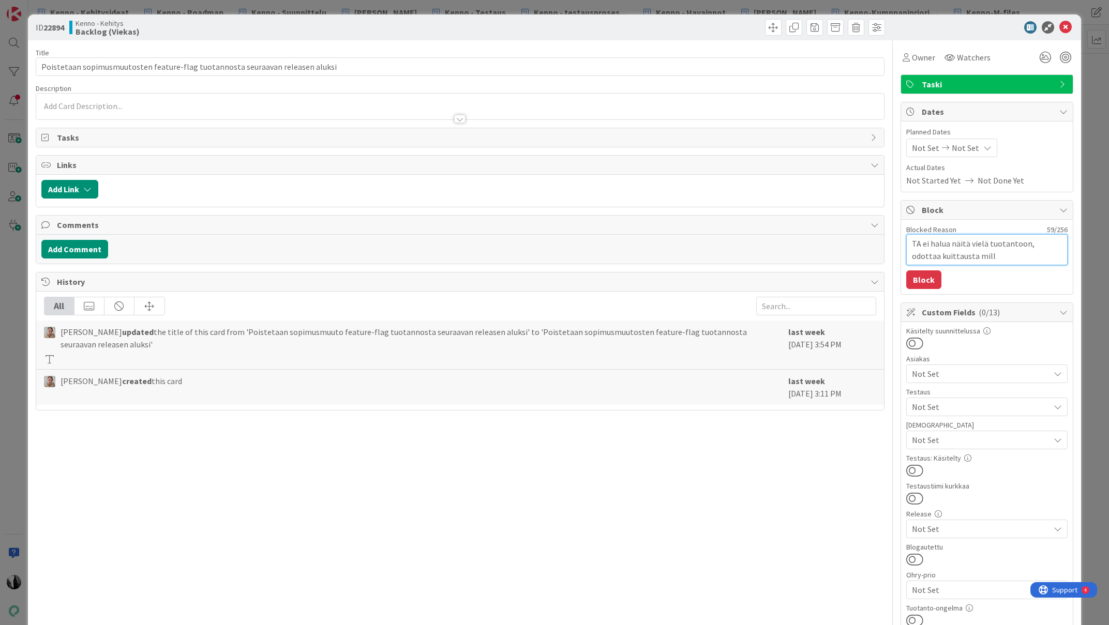
type textarea "TA ei halua näitä vielä tuotantoon, odottaa kuittausta millo"
type textarea "x"
type textarea "TA ei halua näitä vielä tuotantoon, odottaa kuittausta milloi"
type textarea "x"
type textarea "TA ei halua näitä vielä tuotantoon, odottaa kuittausta milloin"
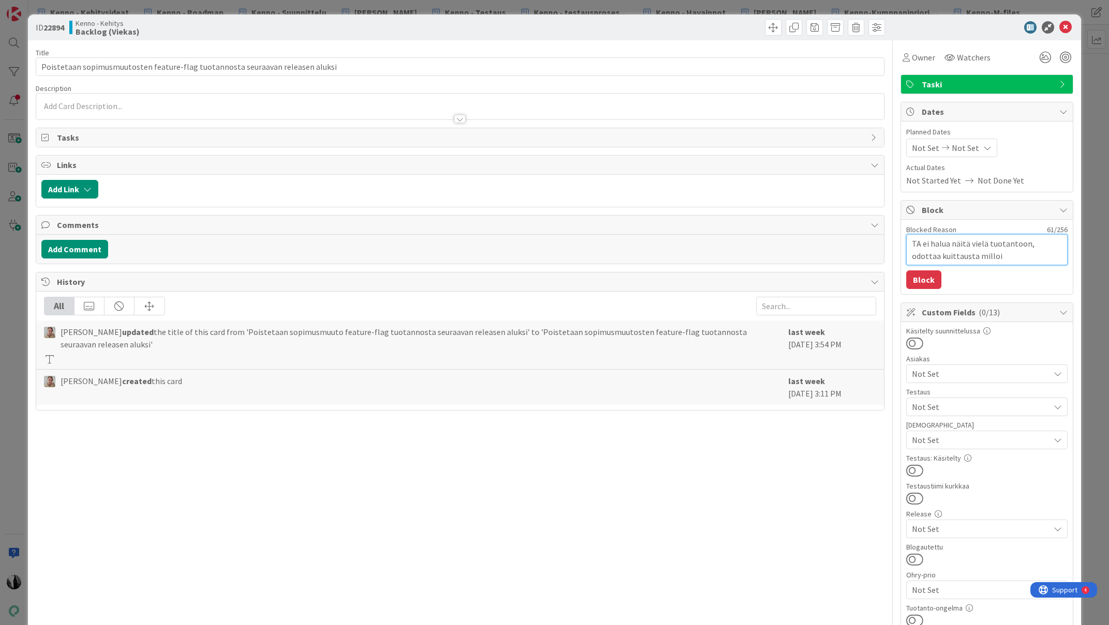
type textarea "x"
type textarea "TA ei halua näitä vielä tuotantoon, odottaa kuittausta milloin"
type textarea "x"
type textarea "TA ei halua näitä vielä tuotantoon, odottaa kuittausta milloin s"
type textarea "x"
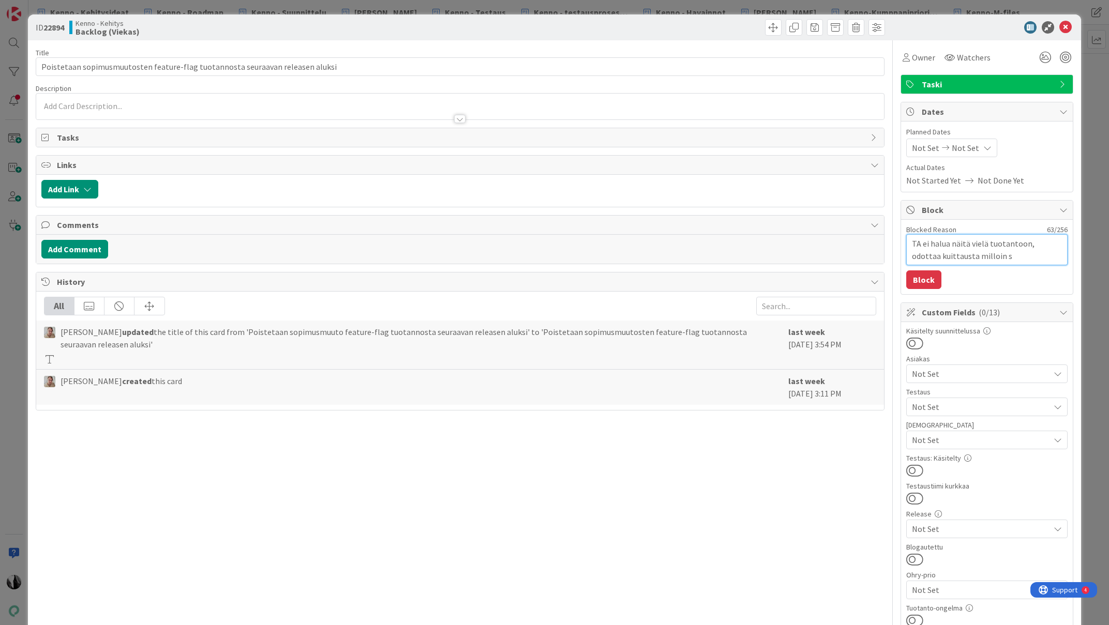
type textarea "TA ei halua näitä vielä tuotantoon, odottaa kuittausta milloin sa"
type textarea "x"
type textarea "TA ei halua näitä vielä tuotantoon, odottaa kuittausta milloin saa"
type textarea "x"
type textarea "TA ei halua näitä vielä tuotantoon, odottaa kuittausta milloin saad"
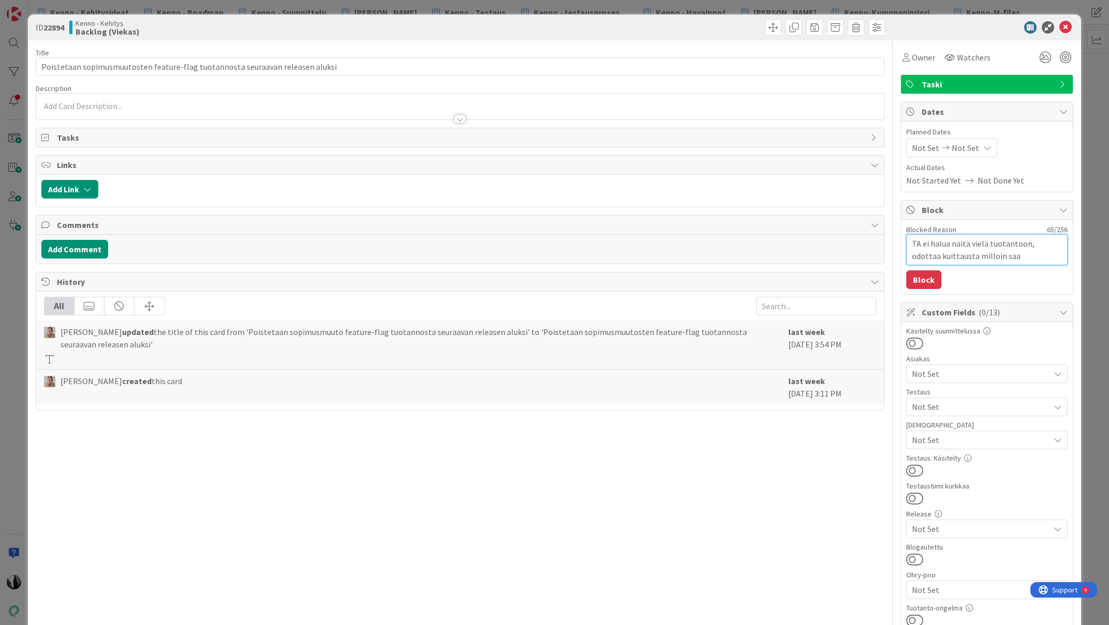
type textarea "x"
type textarea "TA ei halua näitä vielä tuotantoon, odottaa kuittausta milloin saada"
type textarea "x"
type textarea "TA ei halua näitä vielä tuotantoon, odottaa kuittausta milloin saadaa"
click at [920, 281] on button "Block" at bounding box center [923, 280] width 35 height 19
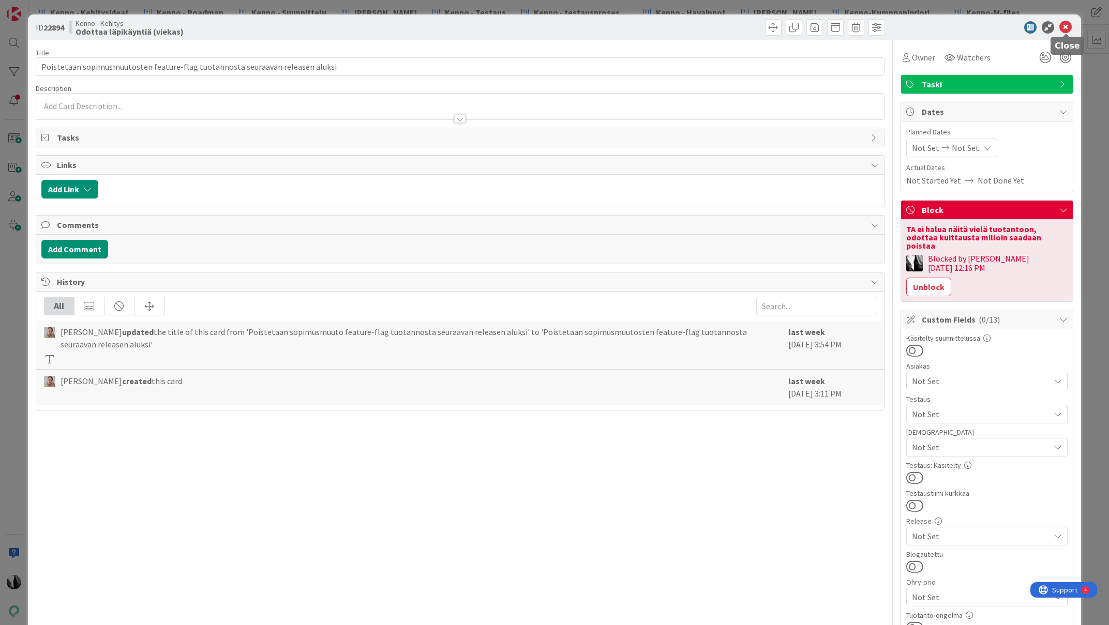
drag, startPoint x: 1065, startPoint y: 25, endPoint x: 1031, endPoint y: 26, distance: 34.2
click at [1064, 25] on icon at bounding box center [1066, 27] width 12 height 12
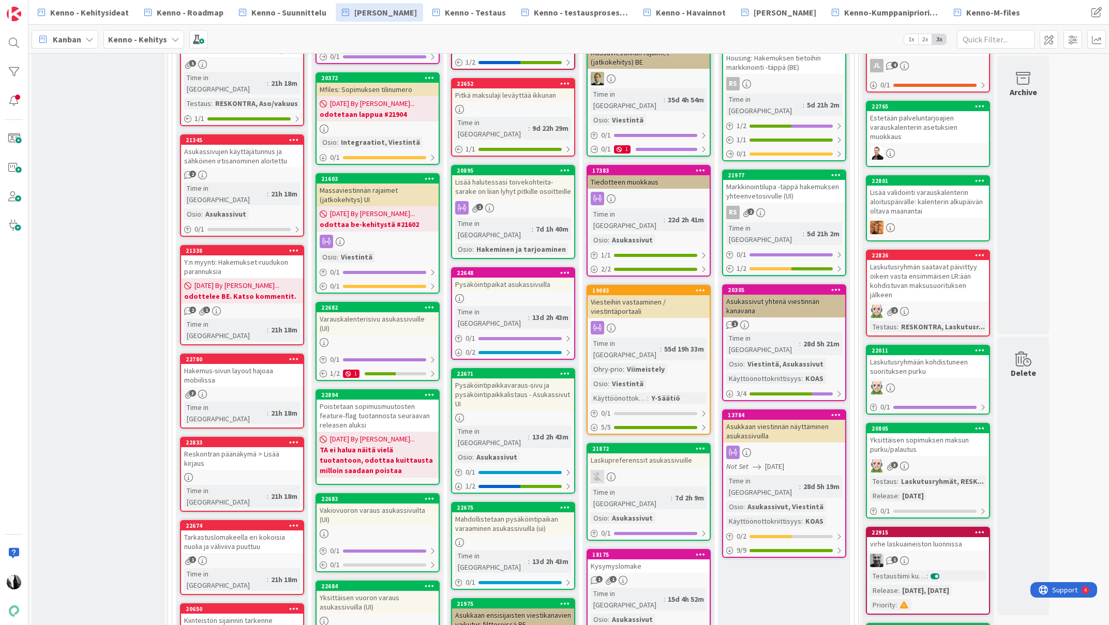
scroll to position [906, 0]
